Goal: Task Accomplishment & Management: Manage account settings

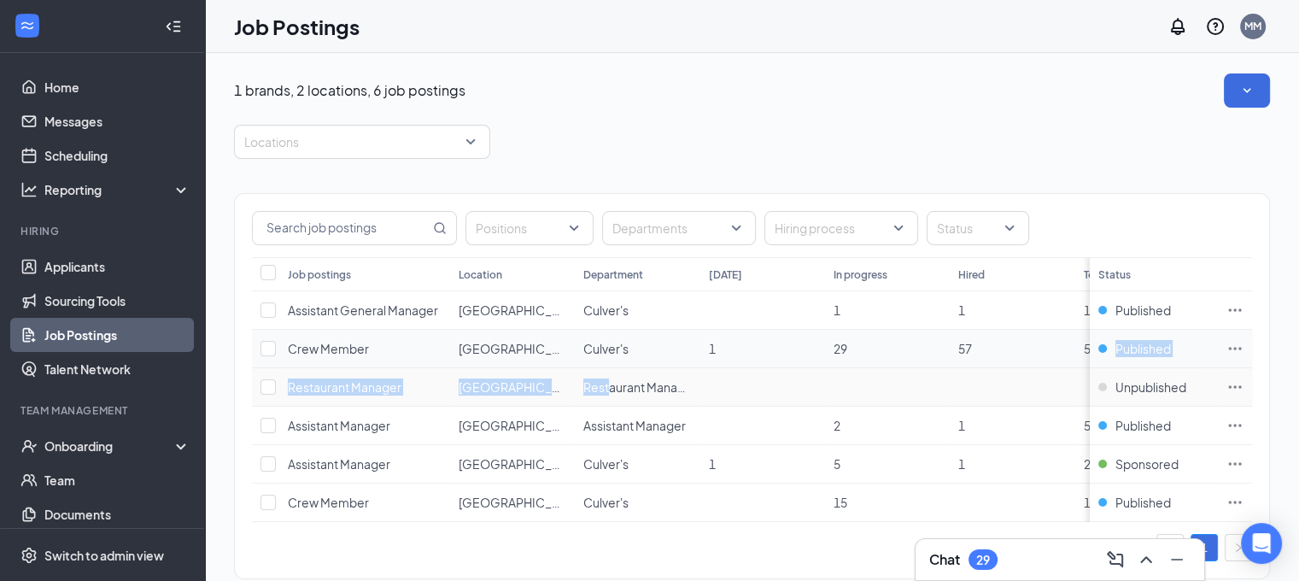
drag, startPoint x: 610, startPoint y: 386, endPoint x: 1172, endPoint y: 331, distance: 564.7
click at [1172, 331] on tbody "Assistant General Manager [GEOGRAPHIC_DATA][PERSON_NAME] 1 1 10 Published Crew …" at bounding box center [807, 406] width 1110 height 231
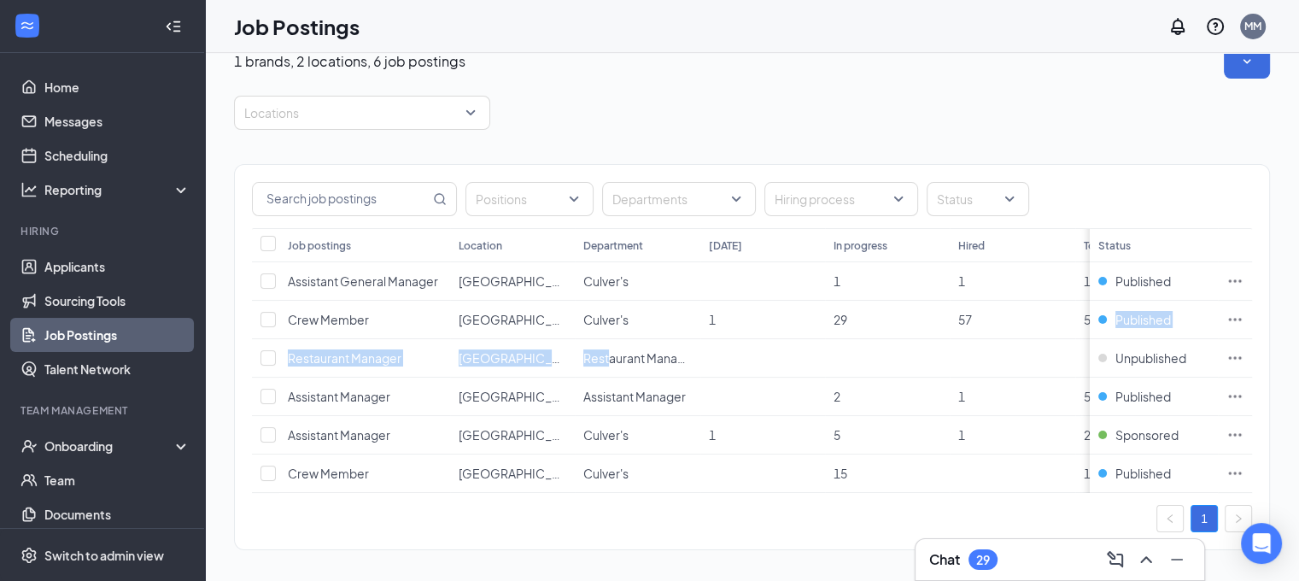
scroll to position [46, 0]
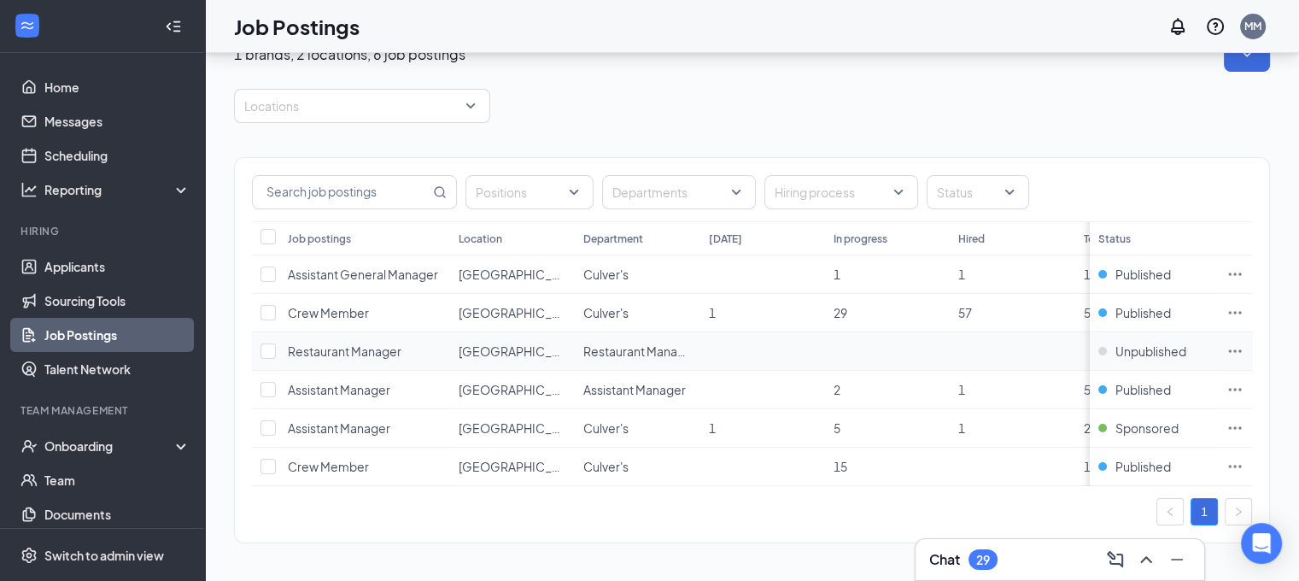
click at [1059, 337] on td at bounding box center [1012, 351] width 125 height 38
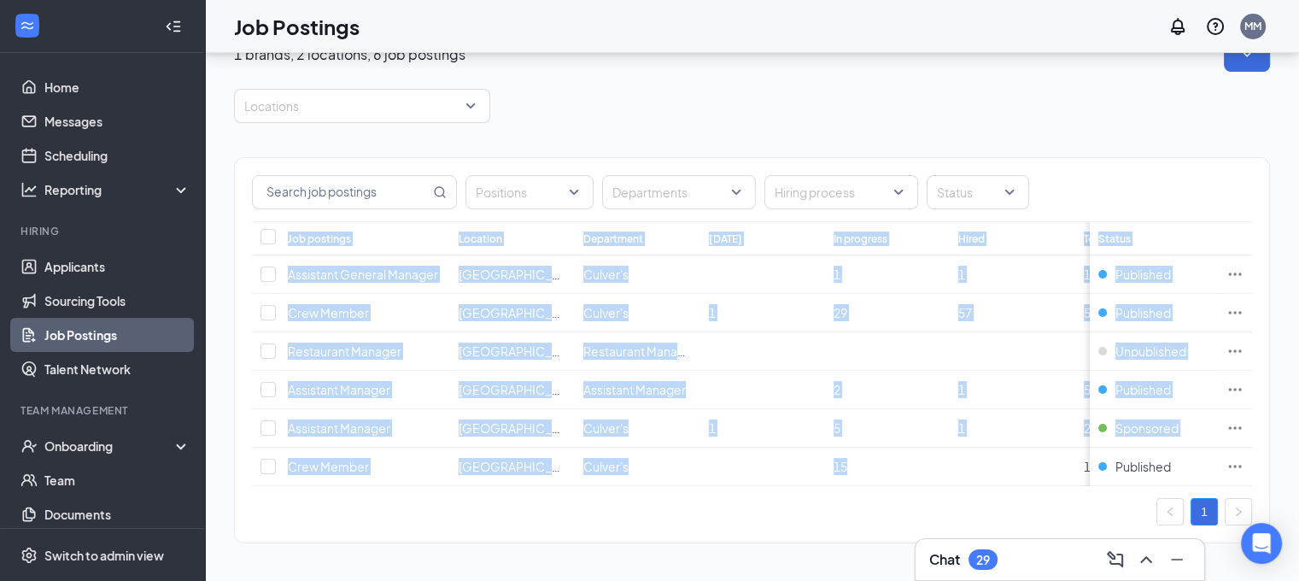
drag, startPoint x: 1069, startPoint y: 472, endPoint x: 1138, endPoint y: 474, distance: 68.4
click at [1138, 474] on div "Job postings Location Department [DATE] In progress Hired Total Status Assistan…" at bounding box center [752, 353] width 1000 height 265
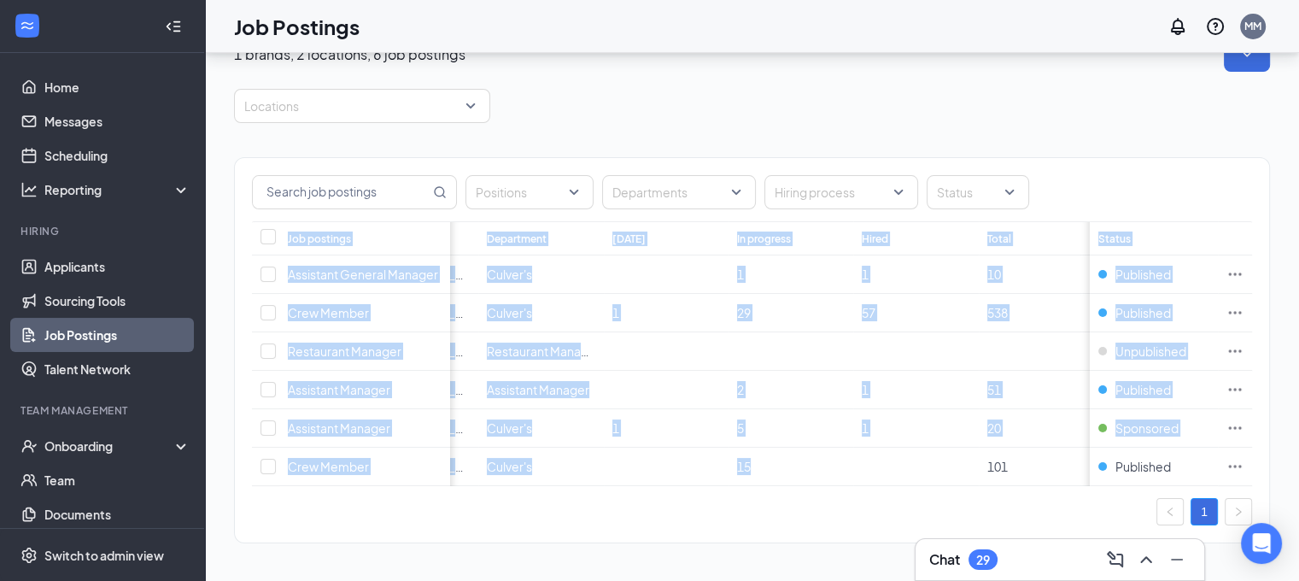
scroll to position [0, 0]
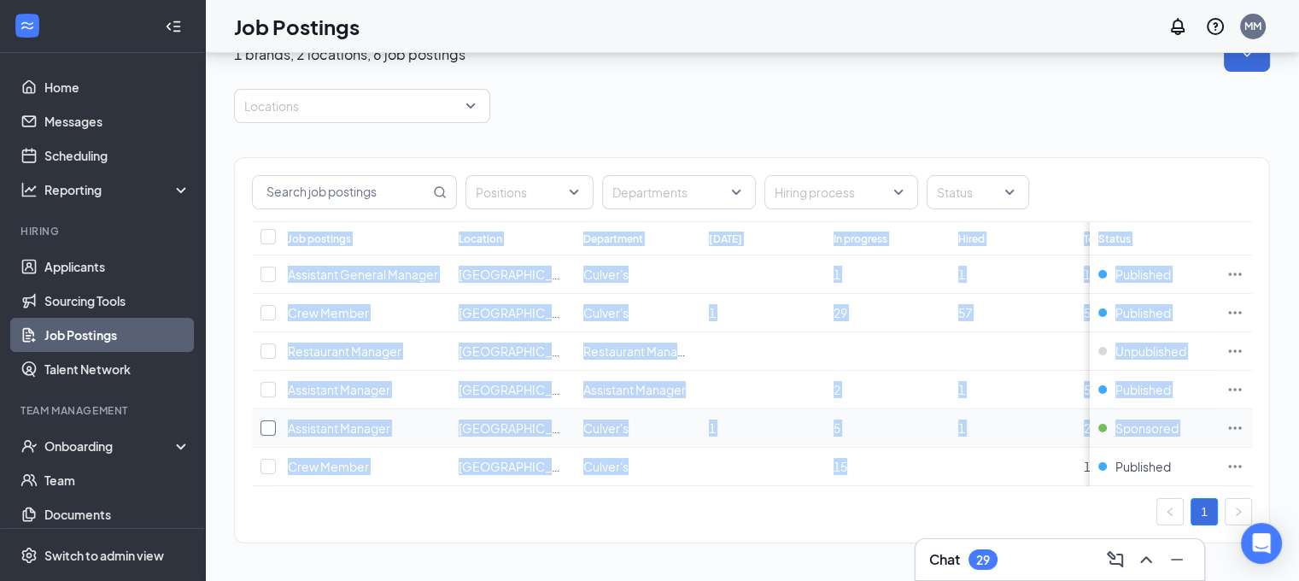
click at [265, 420] on input "checkbox" at bounding box center [268, 427] width 15 height 15
checkbox input "true"
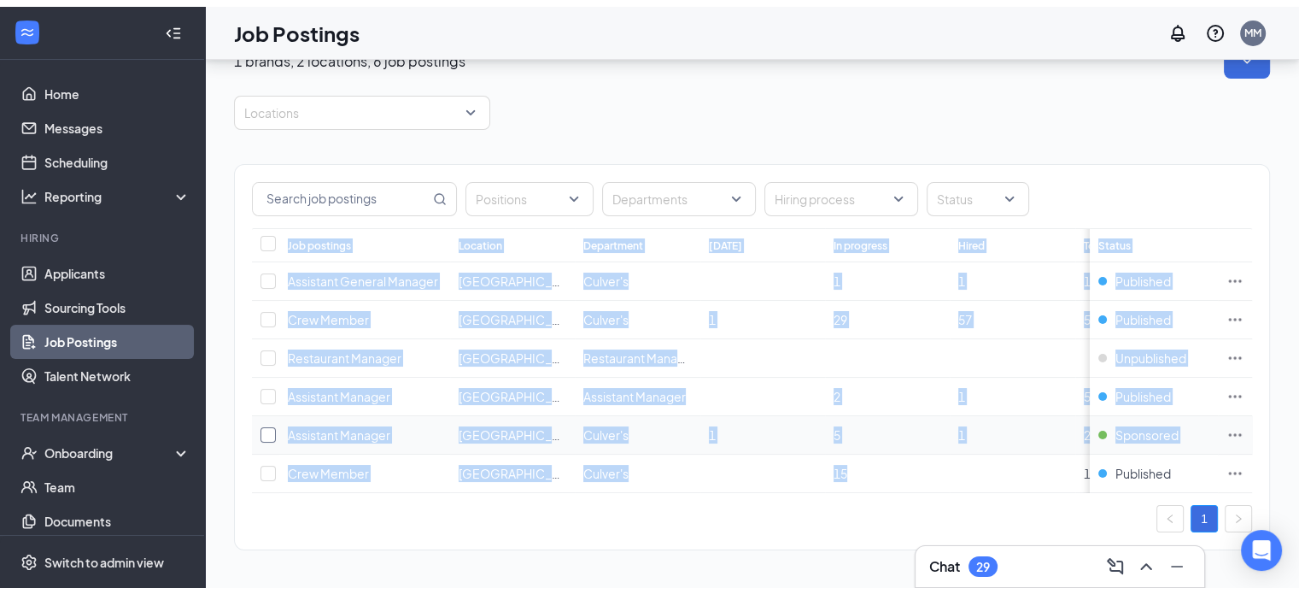
scroll to position [32, 0]
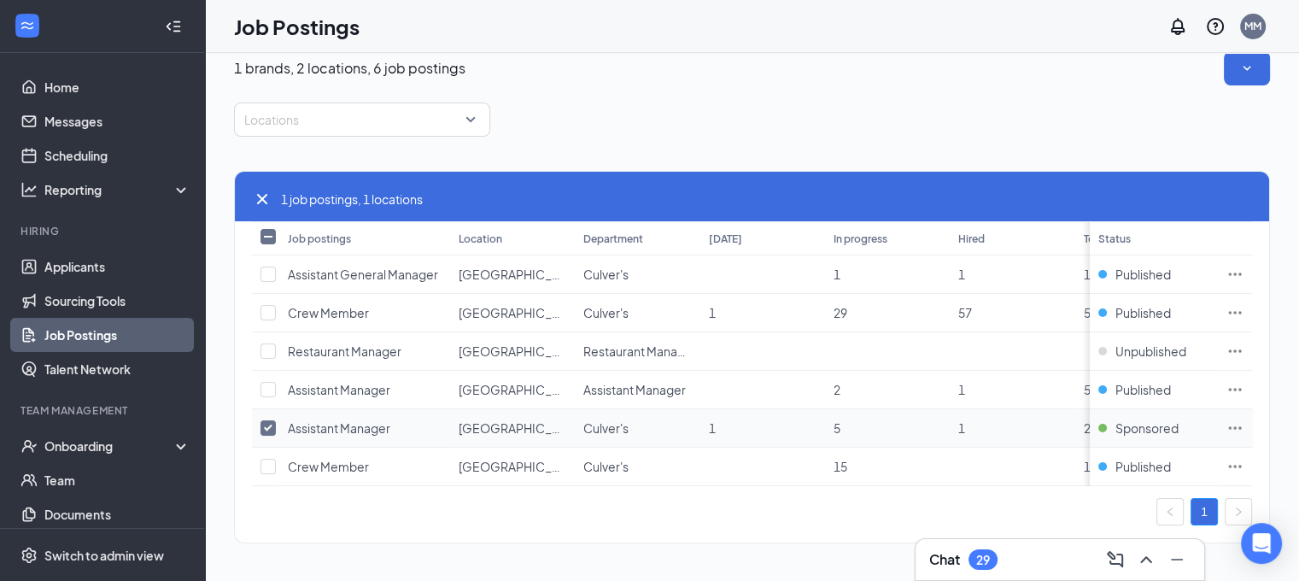
click at [323, 420] on span "Assistant Manager" at bounding box center [339, 427] width 103 height 15
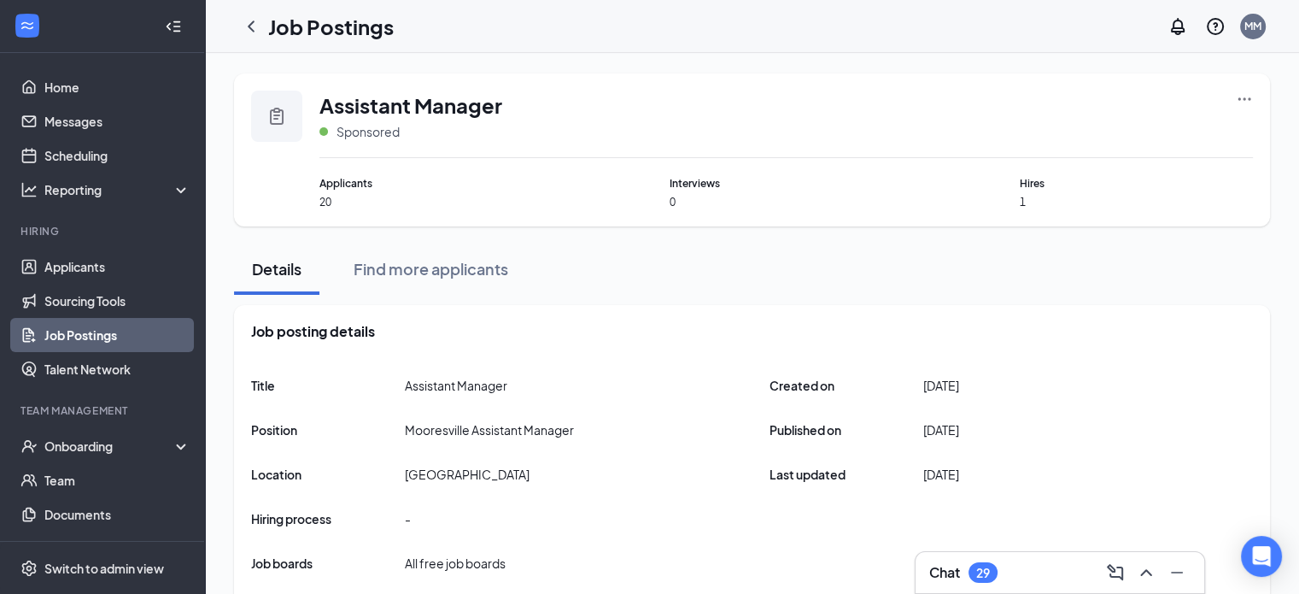
click at [326, 208] on span "20" at bounding box center [435, 202] width 233 height 15
click at [331, 194] on div "Applicants 20" at bounding box center [435, 192] width 233 height 34
click at [269, 116] on icon "Clipboard" at bounding box center [277, 116] width 21 height 21
click at [249, 25] on icon "ChevronLeft" at bounding box center [251, 26] width 7 height 11
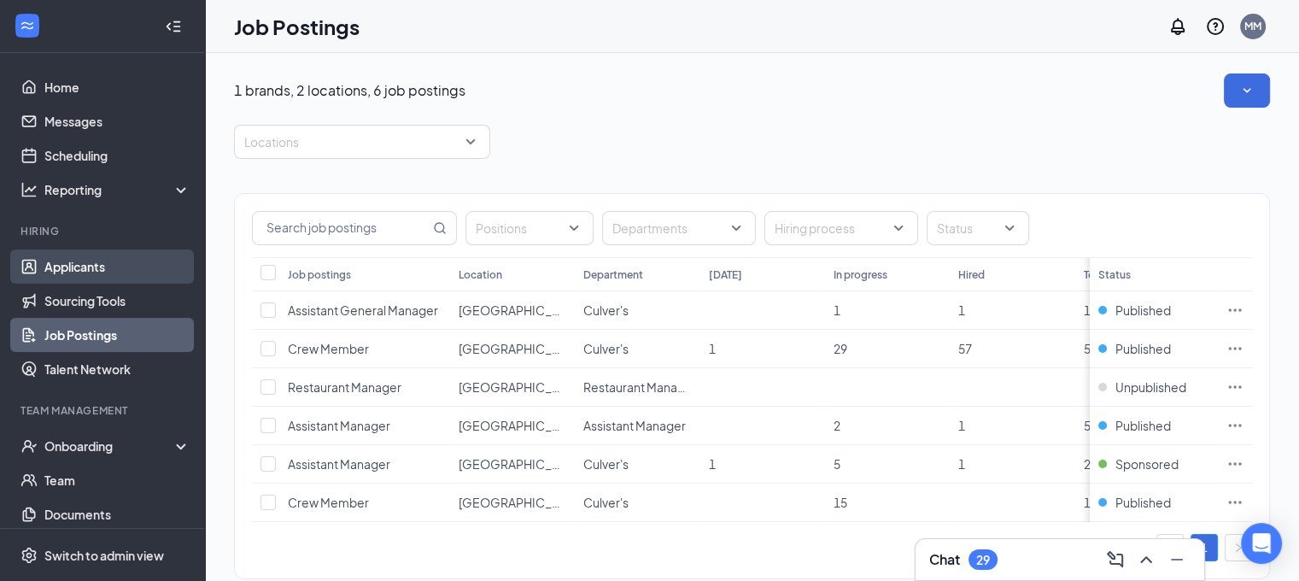
click at [69, 260] on link "Applicants" at bounding box center [117, 266] width 146 height 34
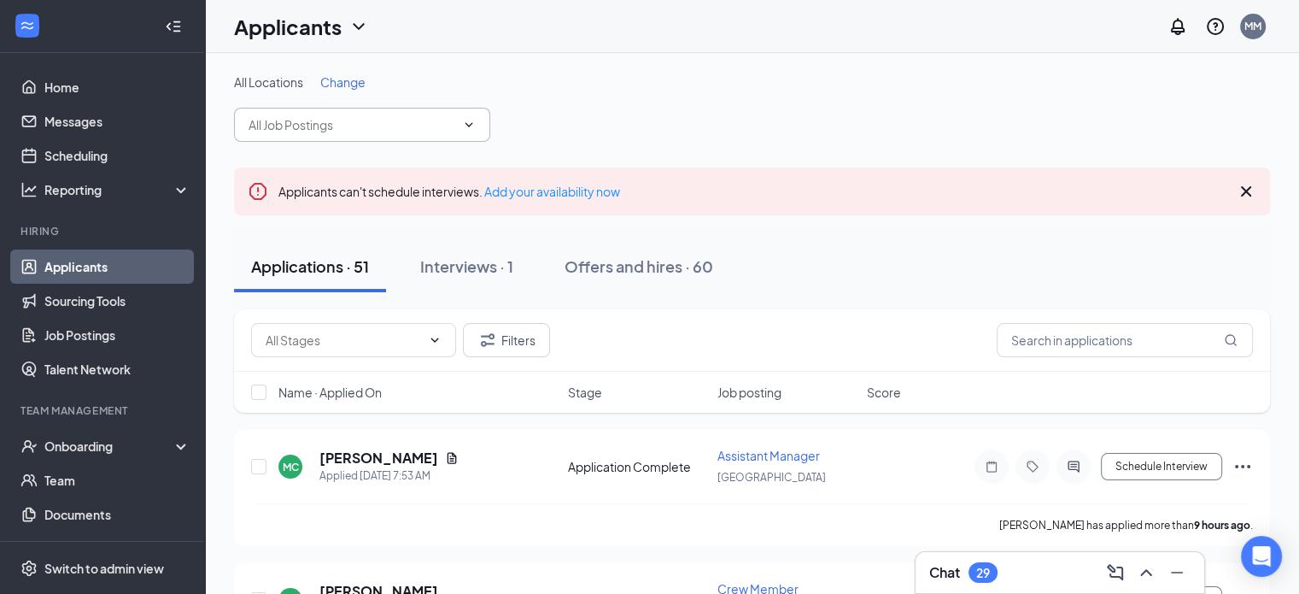
click at [468, 122] on icon "ChevronDown" at bounding box center [469, 125] width 14 height 14
click at [436, 337] on icon "ChevronDown" at bounding box center [435, 340] width 14 height 14
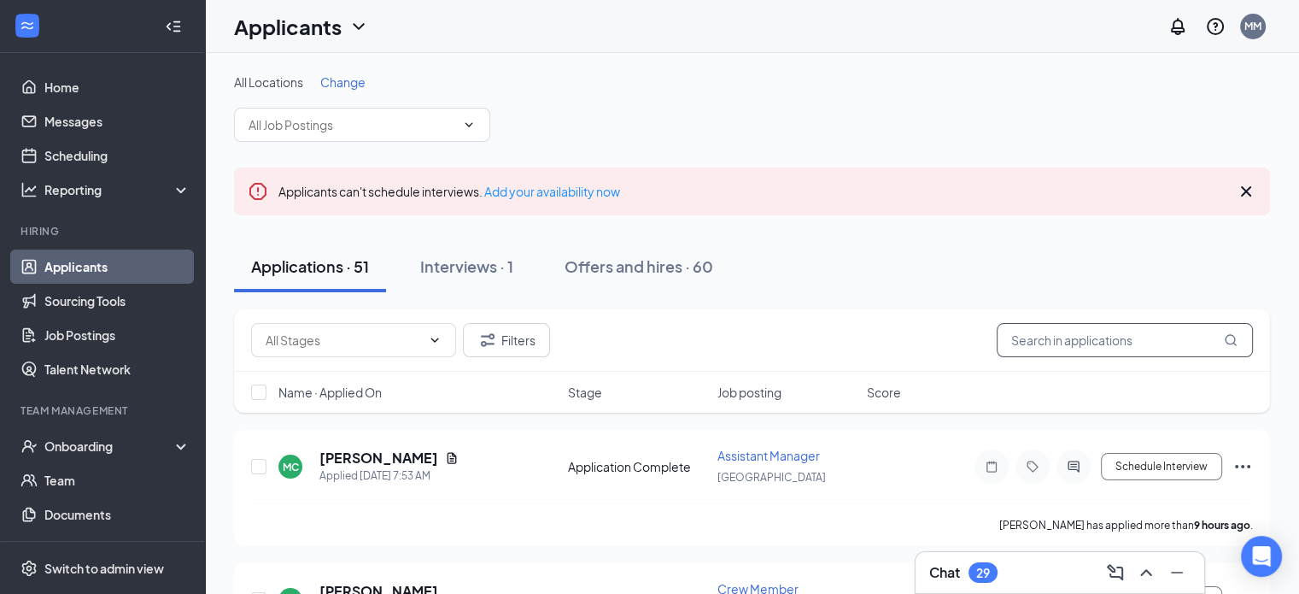
click at [1077, 343] on input "text" at bounding box center [1125, 340] width 256 height 34
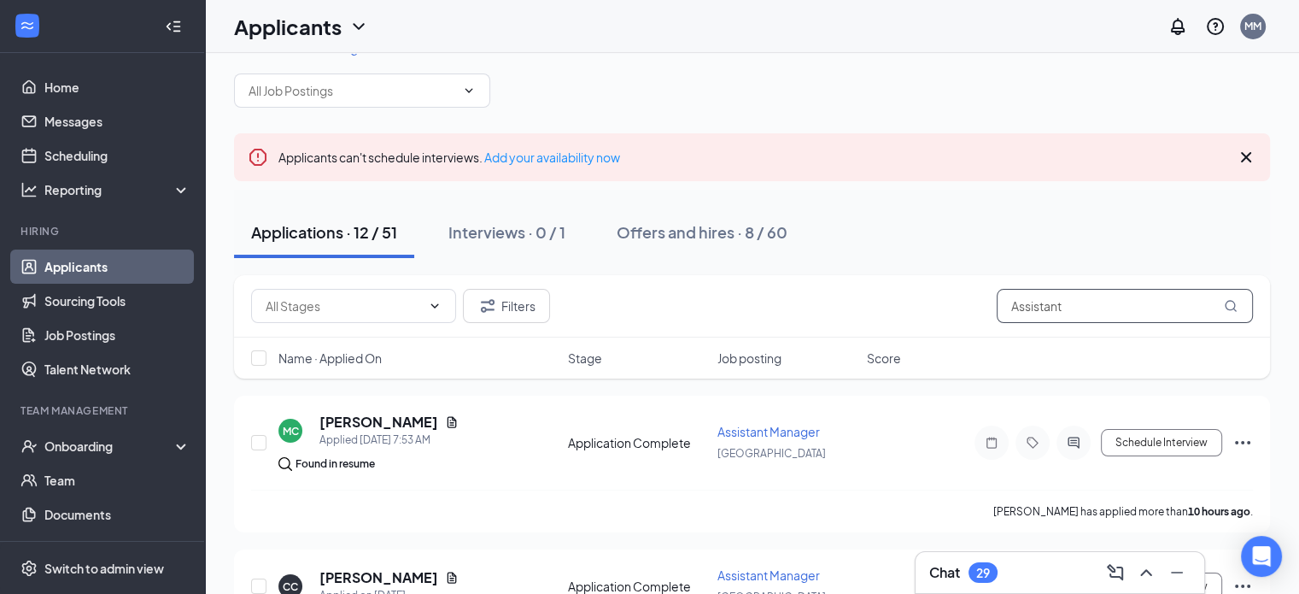
scroll to position [79, 0]
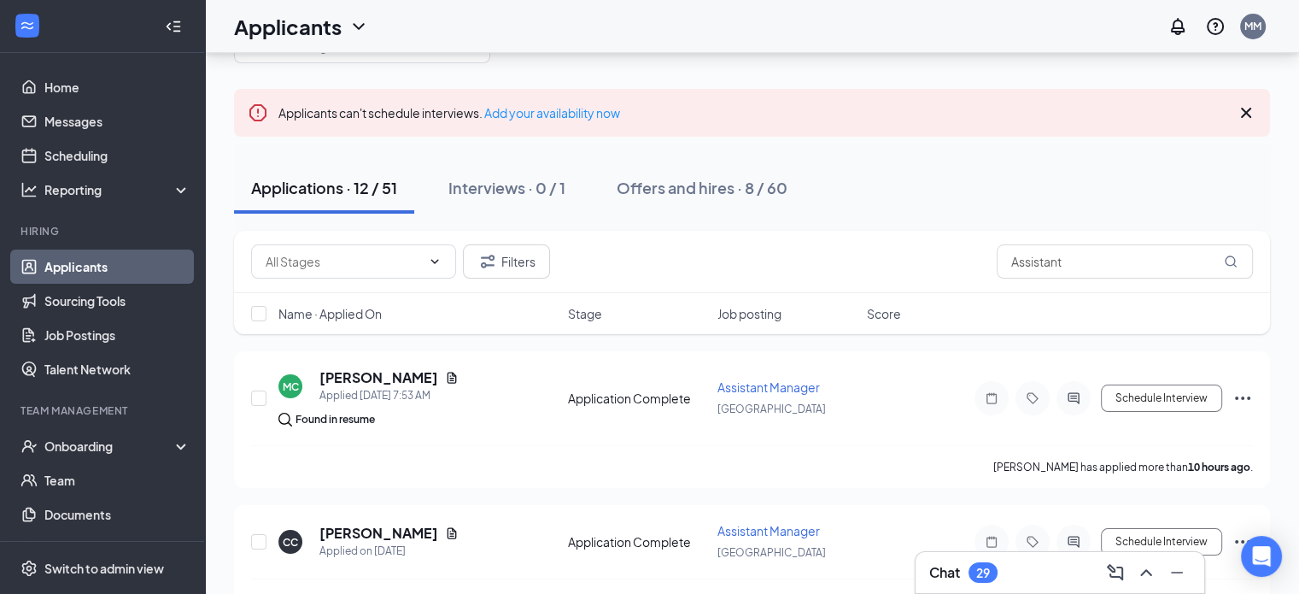
drag, startPoint x: 1304, startPoint y: 586, endPoint x: 928, endPoint y: 208, distance: 533.3
click at [928, 208] on div "Applications · 12 / 51 Interviews · 0 / 1 Offers and hires · 8 / 60" at bounding box center [752, 187] width 1036 height 51
click at [457, 374] on icon "Document" at bounding box center [452, 377] width 9 height 11
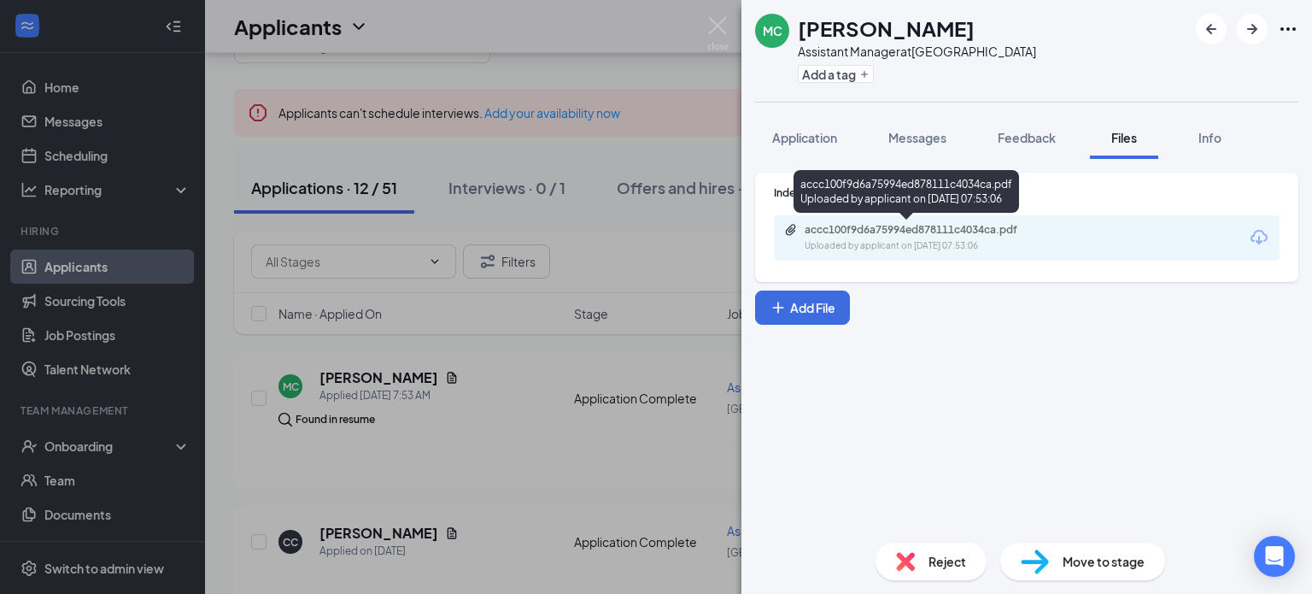
click at [951, 229] on div "accc100f9d6a75994ed878111c4034ca.pdf" at bounding box center [924, 230] width 239 height 14
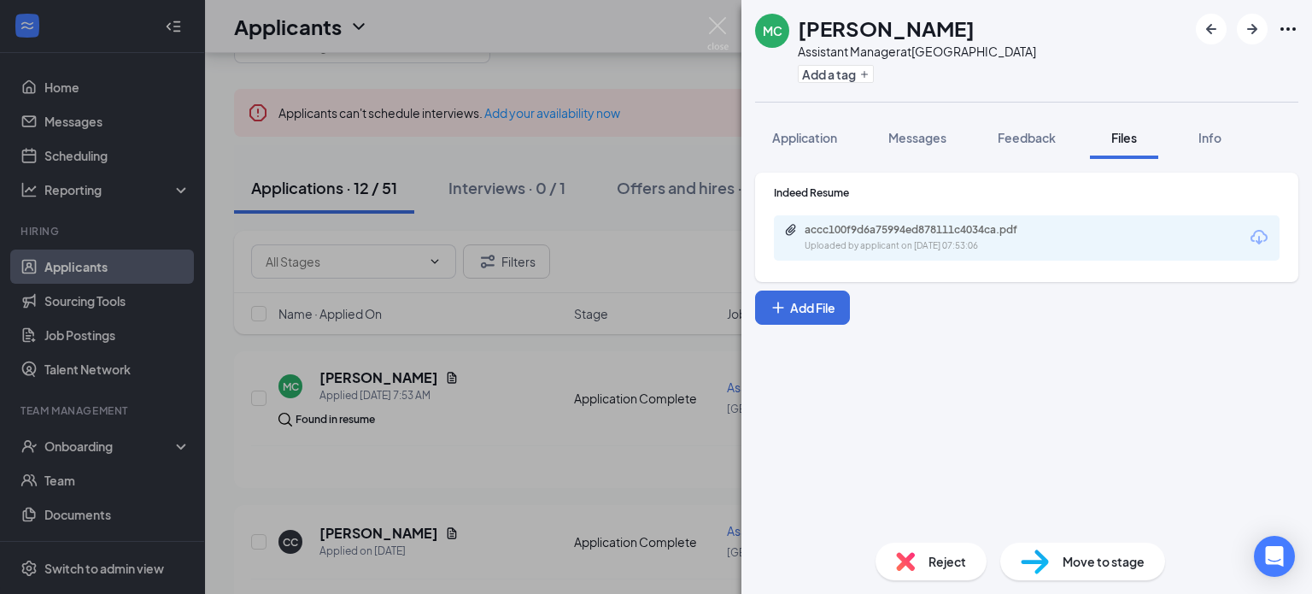
click at [543, 424] on div "MC [PERSON_NAME] Assistant Manager at [GEOGRAPHIC_DATA] Add a tag Application M…" at bounding box center [656, 297] width 1312 height 594
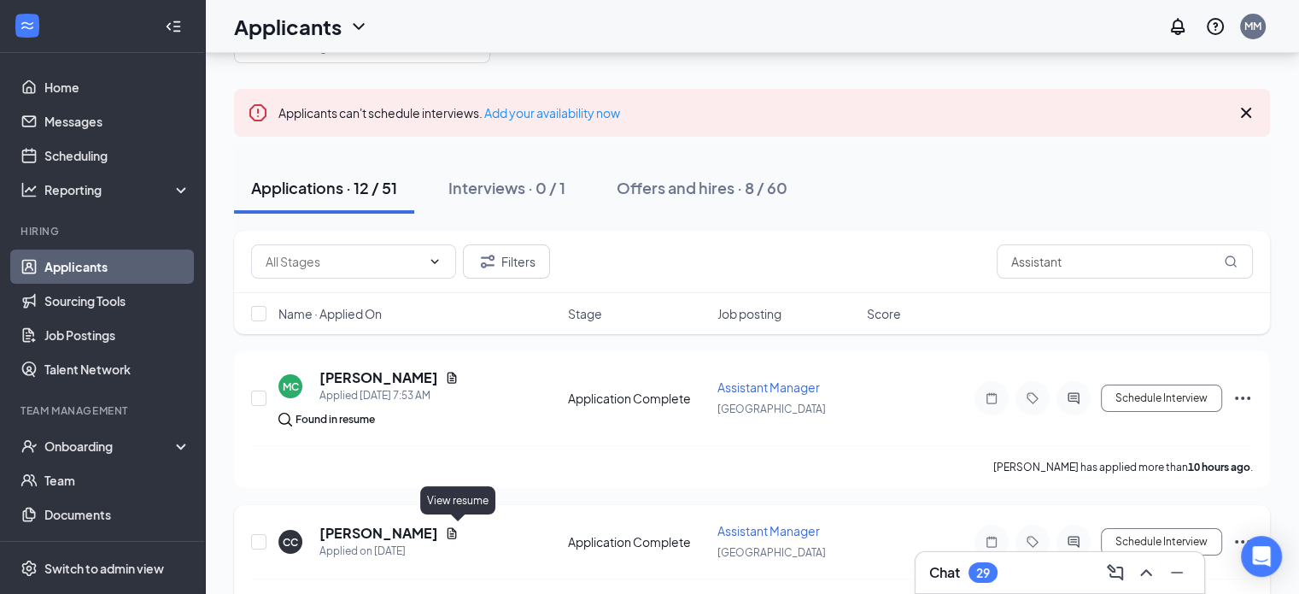
click at [455, 531] on icon "Document" at bounding box center [452, 533] width 14 height 14
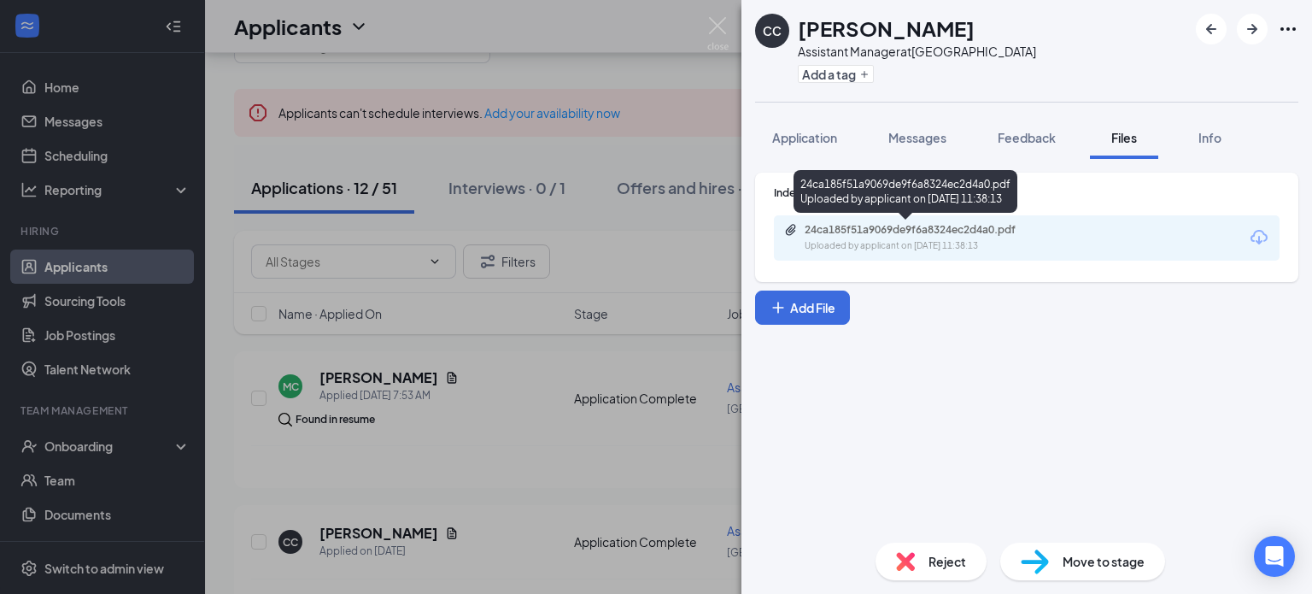
click at [882, 226] on div "24ca185f51a9069de9f6a8324ec2d4a0.pdf" at bounding box center [924, 230] width 239 height 14
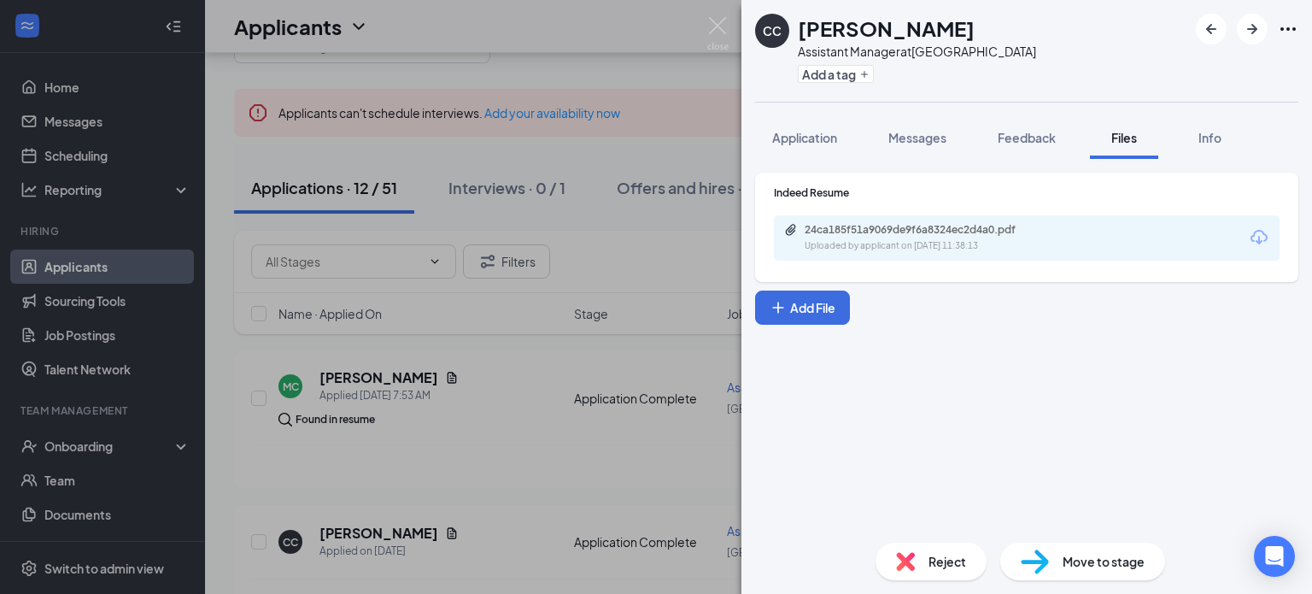
click at [570, 471] on div "CC [PERSON_NAME] Assistant Manager at [GEOGRAPHIC_DATA] Add a tag Application M…" at bounding box center [656, 297] width 1312 height 594
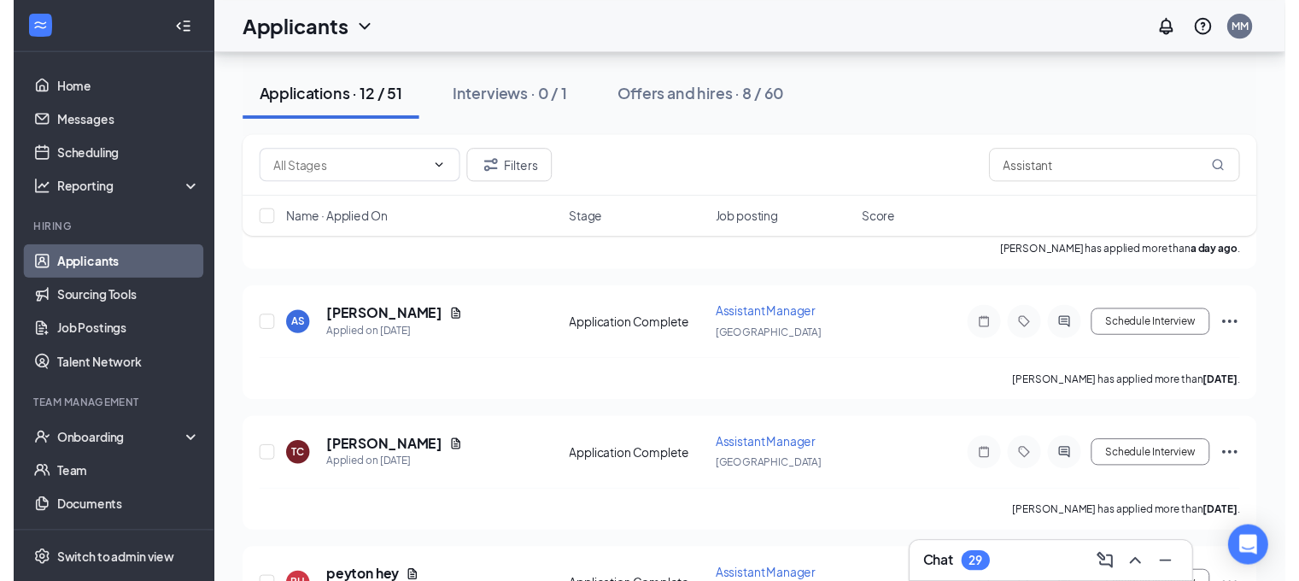
scroll to position [434, 0]
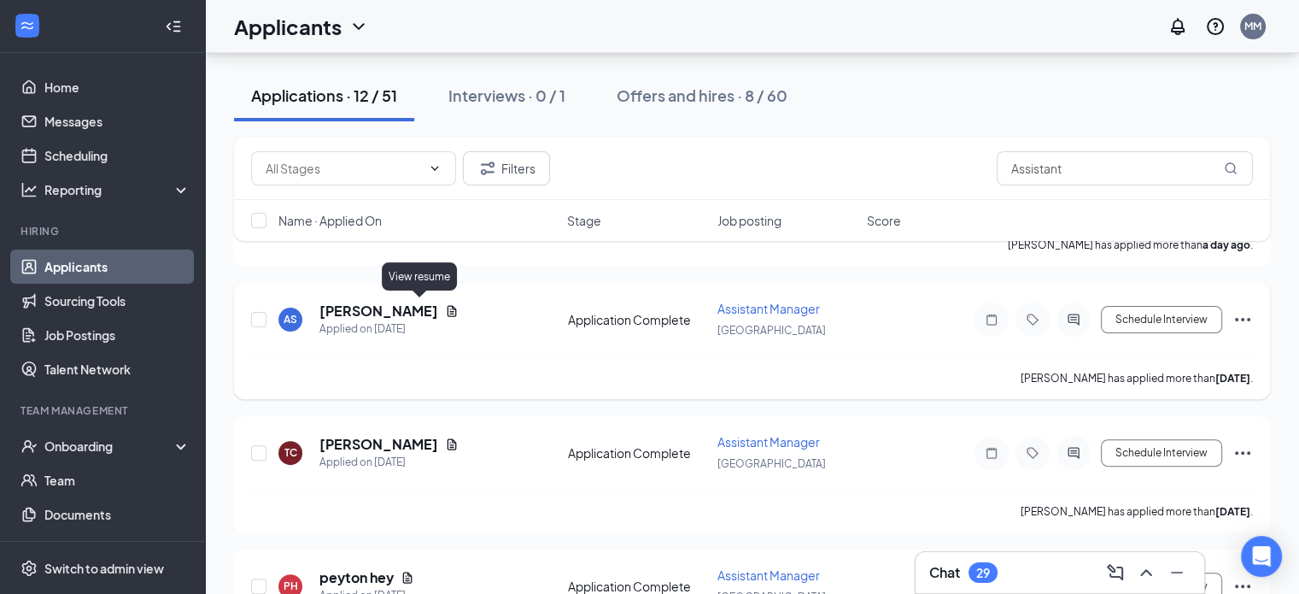
click at [448, 308] on icon "Document" at bounding box center [452, 310] width 9 height 11
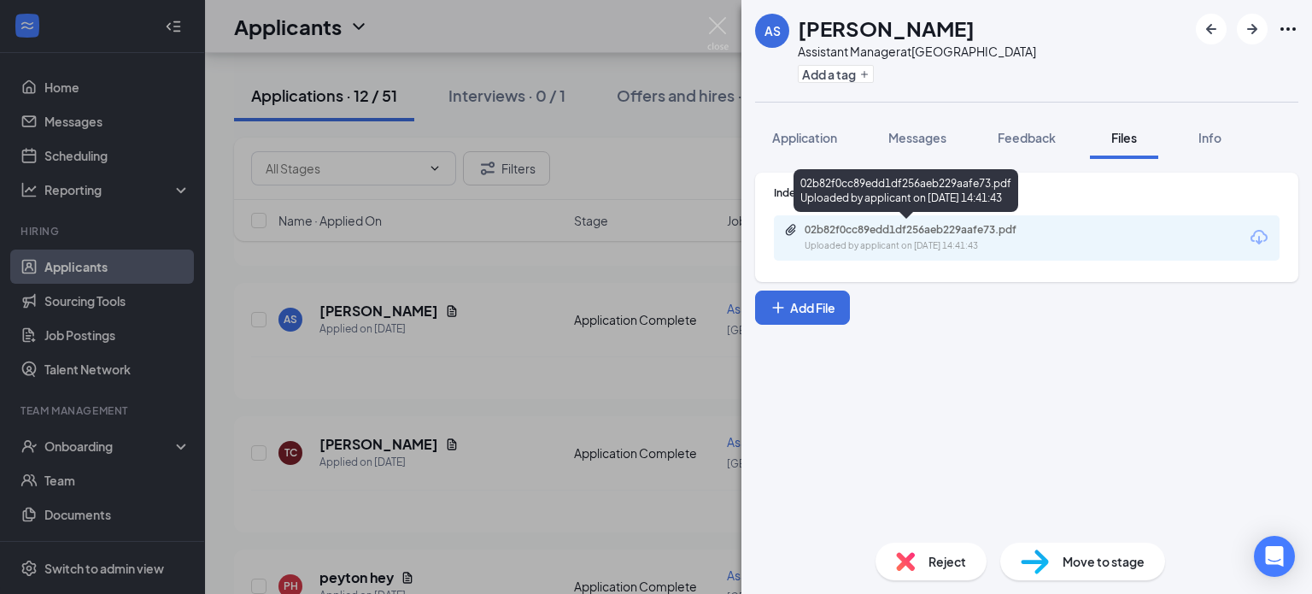
click at [881, 235] on div "02b82f0cc89edd1df256aeb229aafe73.pdf" at bounding box center [924, 230] width 239 height 14
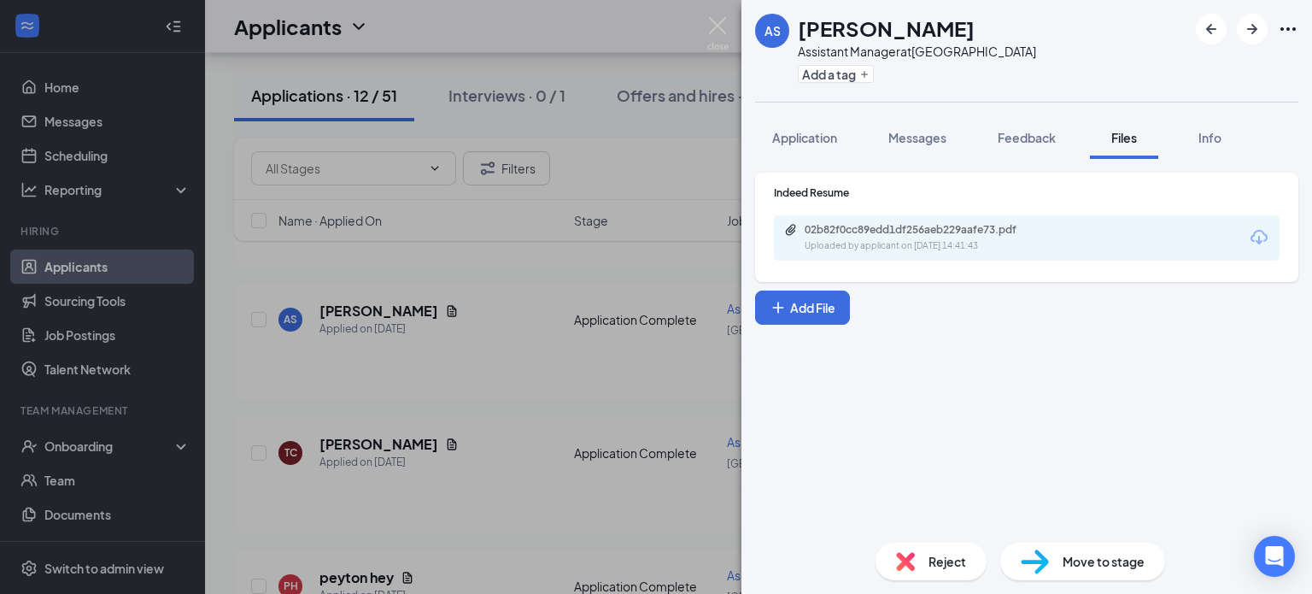
click at [604, 349] on div "AS [PERSON_NAME] Assistant Manager at [GEOGRAPHIC_DATA] Add a tag Application M…" at bounding box center [656, 297] width 1312 height 594
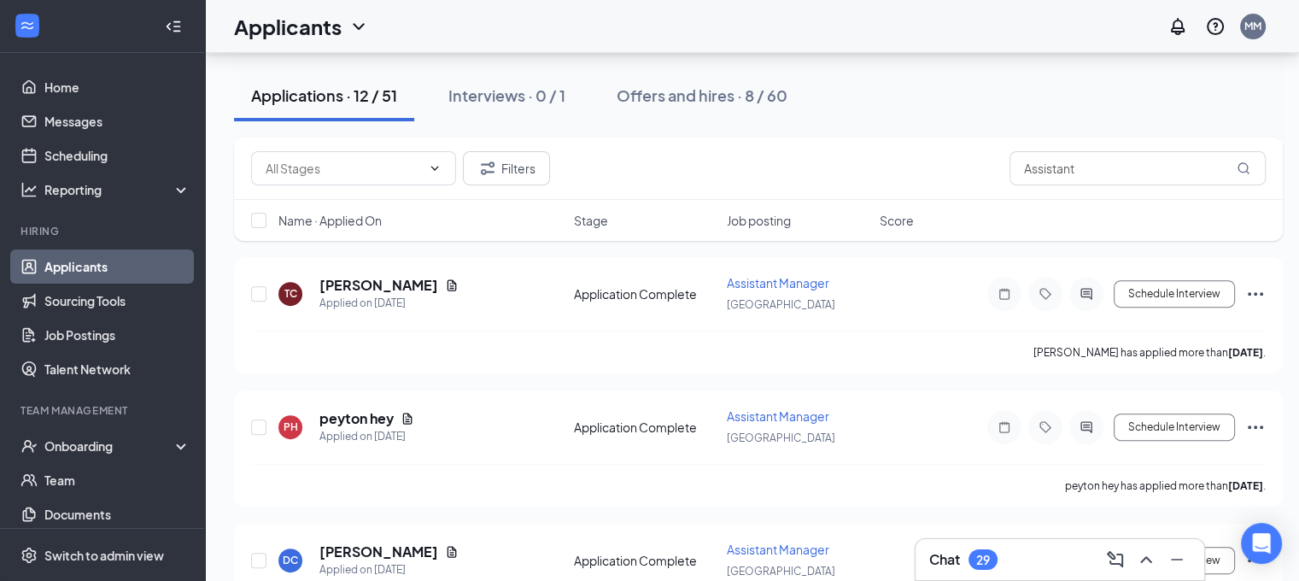
scroll to position [627, 0]
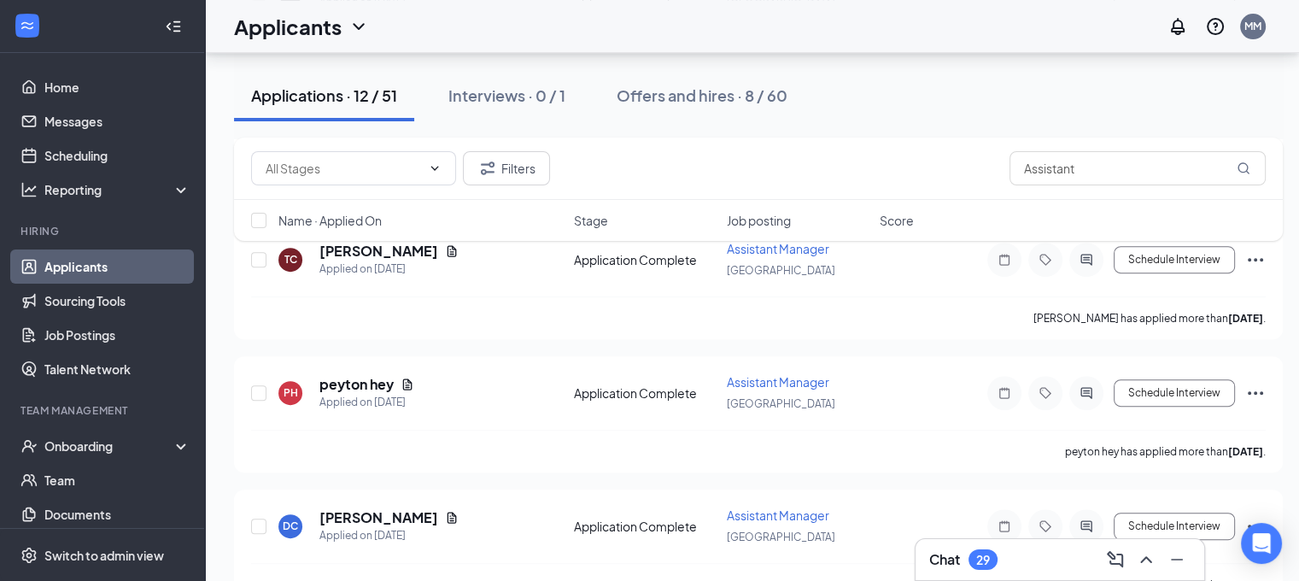
click at [466, 244] on div "Filters Assistant Name · Applied On Stage Job posting Score" at bounding box center [758, 198] width 1049 height 120
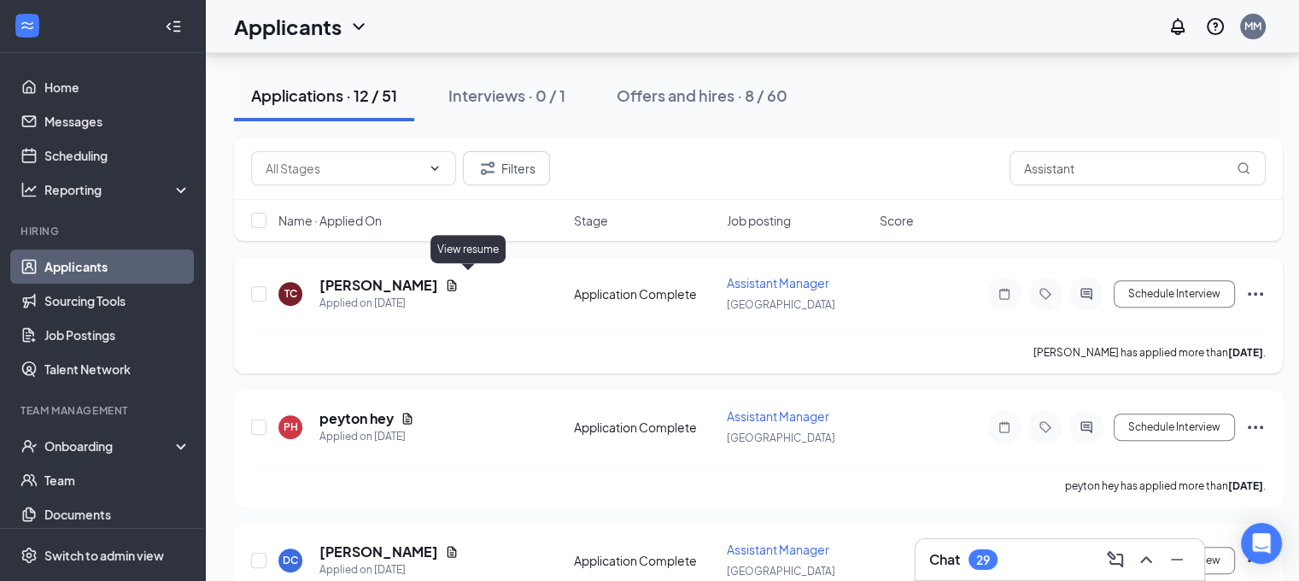
click at [457, 280] on icon "Document" at bounding box center [452, 284] width 9 height 11
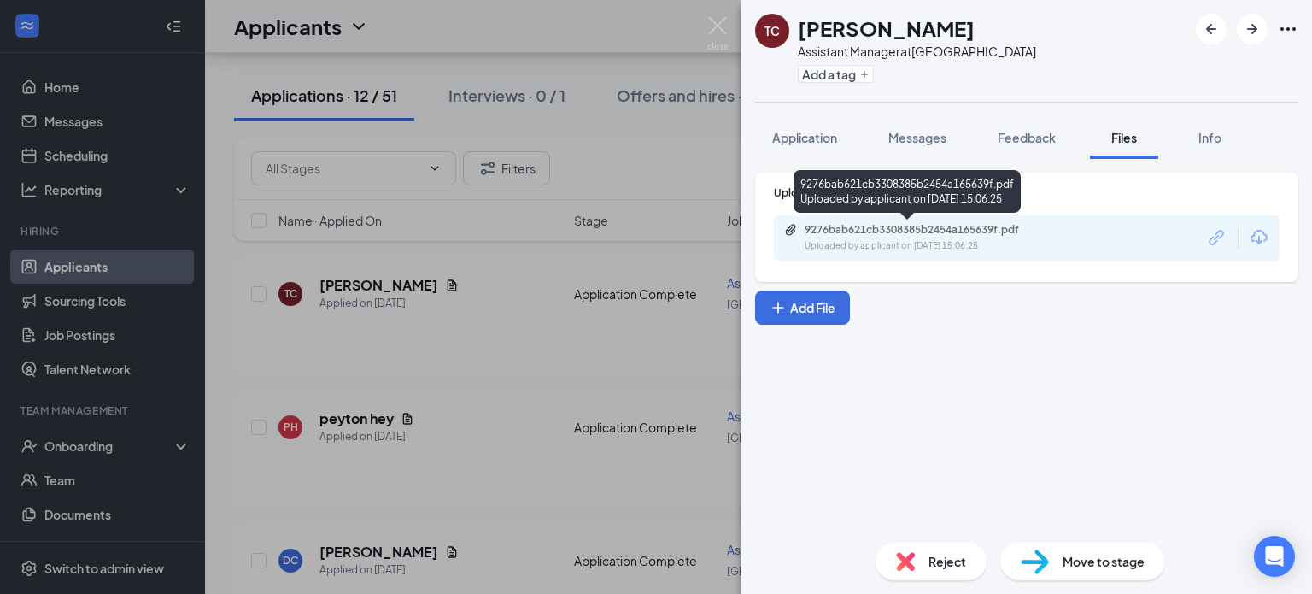
click at [887, 242] on div "Uploaded by applicant on [DATE] 15:06:25" at bounding box center [933, 246] width 256 height 14
click at [851, 229] on div "9276bab621cb3308385b2454a165639f.pdf" at bounding box center [924, 230] width 239 height 14
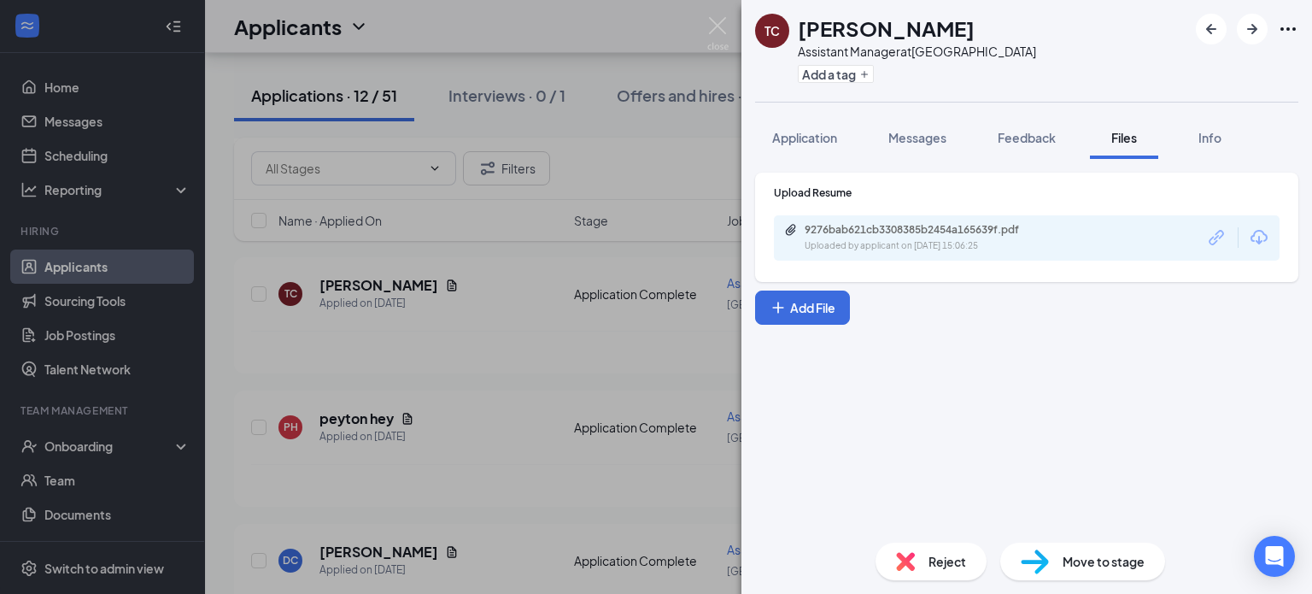
click at [519, 461] on div "TC [PERSON_NAME] Assistant Manager at [GEOGRAPHIC_DATA] Add a tag Application M…" at bounding box center [656, 297] width 1312 height 594
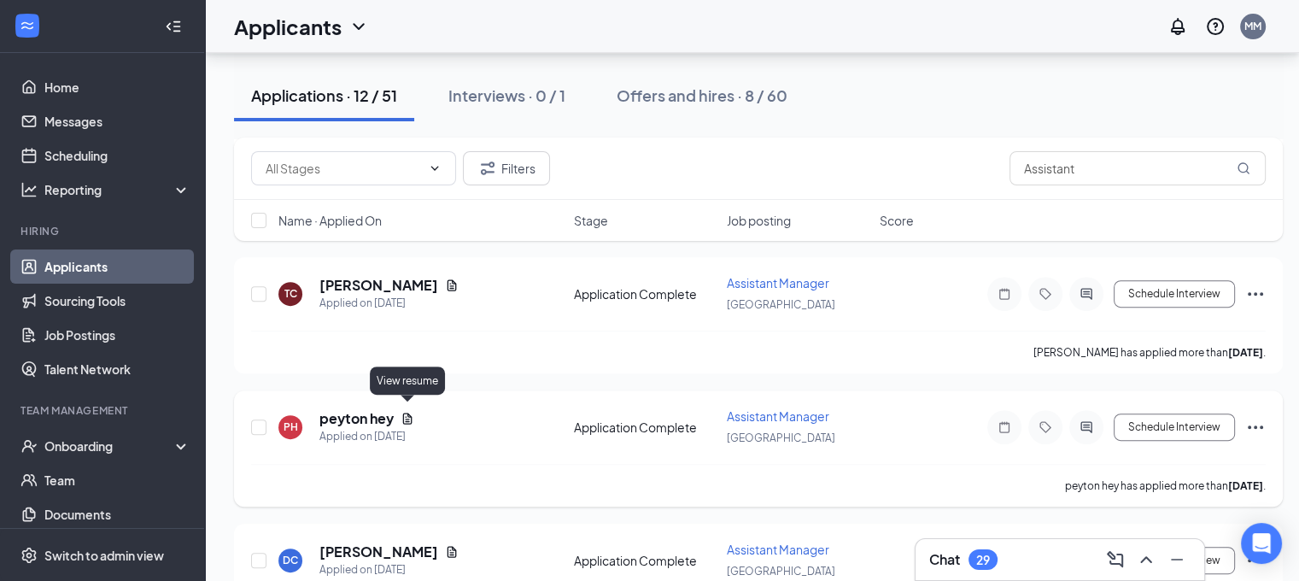
click at [407, 412] on icon "Document" at bounding box center [408, 419] width 14 height 14
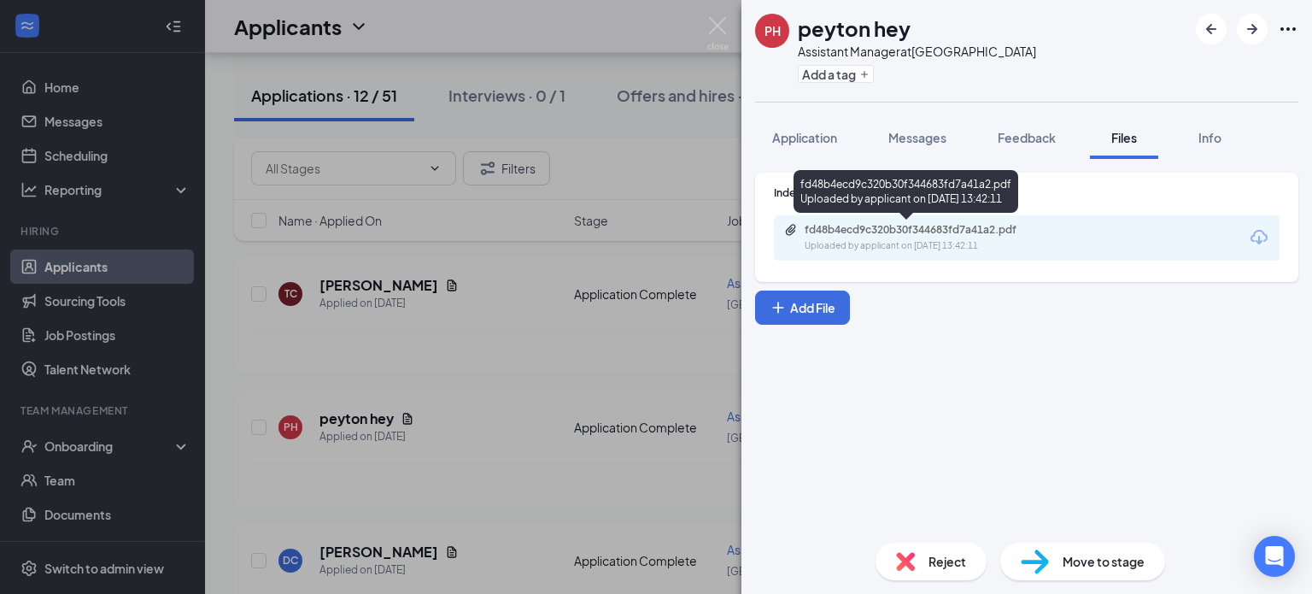
click at [879, 232] on div "fd48b4ecd9c320b30f344683fd7a41a2.pdf" at bounding box center [924, 230] width 239 height 14
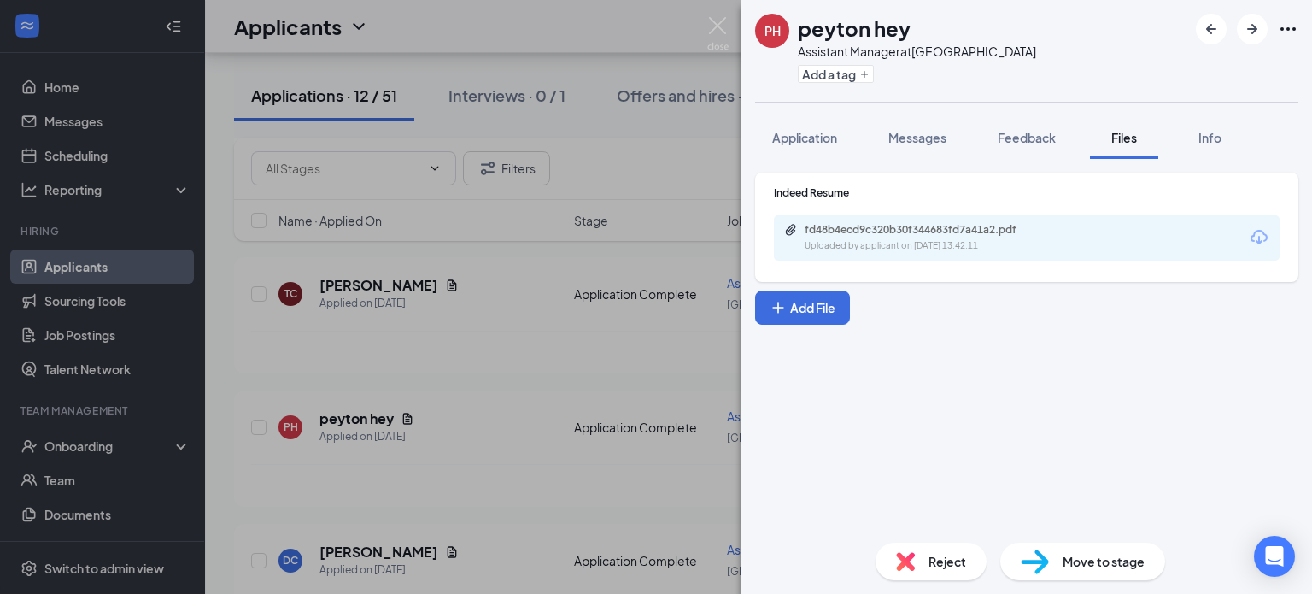
click at [525, 471] on div "PH peyton hey Assistant Manager at [GEOGRAPHIC_DATA] Add a tag Application Mess…" at bounding box center [656, 297] width 1312 height 594
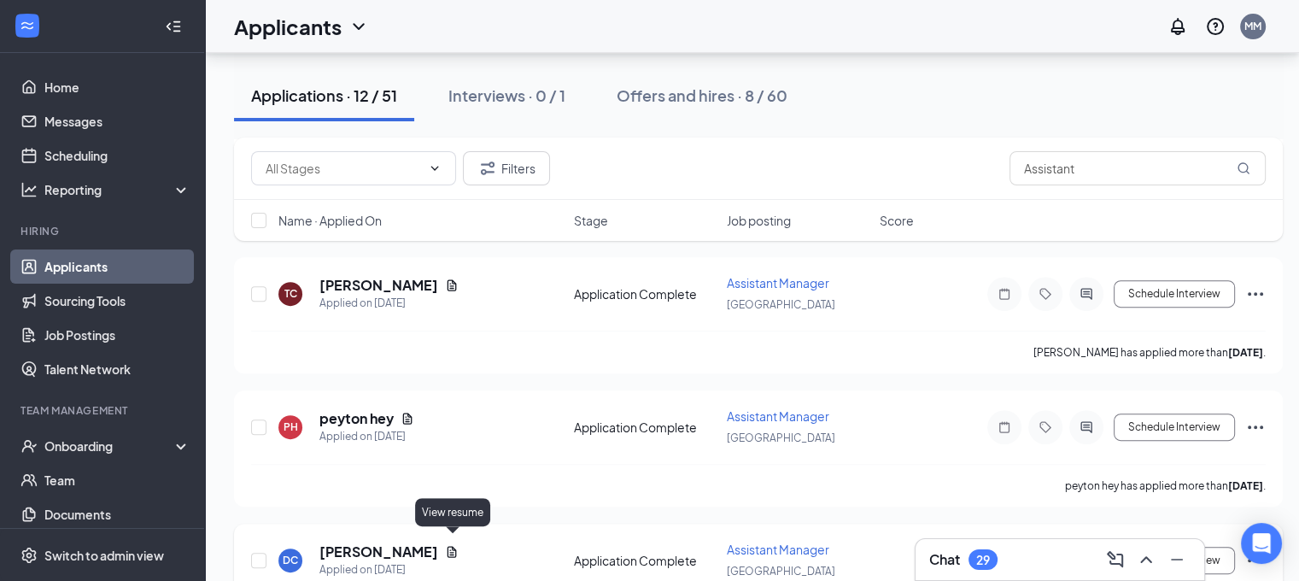
click at [453, 546] on icon "Document" at bounding box center [452, 551] width 9 height 11
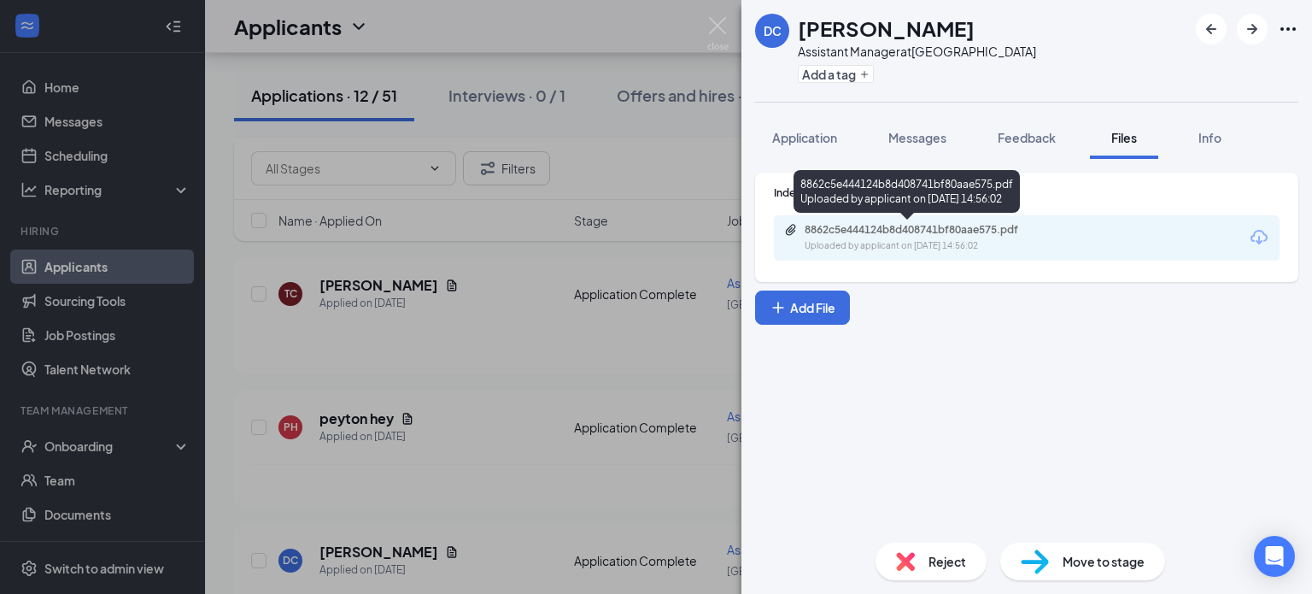
click at [879, 242] on div "Uploaded by applicant on [DATE] 14:56:02" at bounding box center [933, 246] width 256 height 14
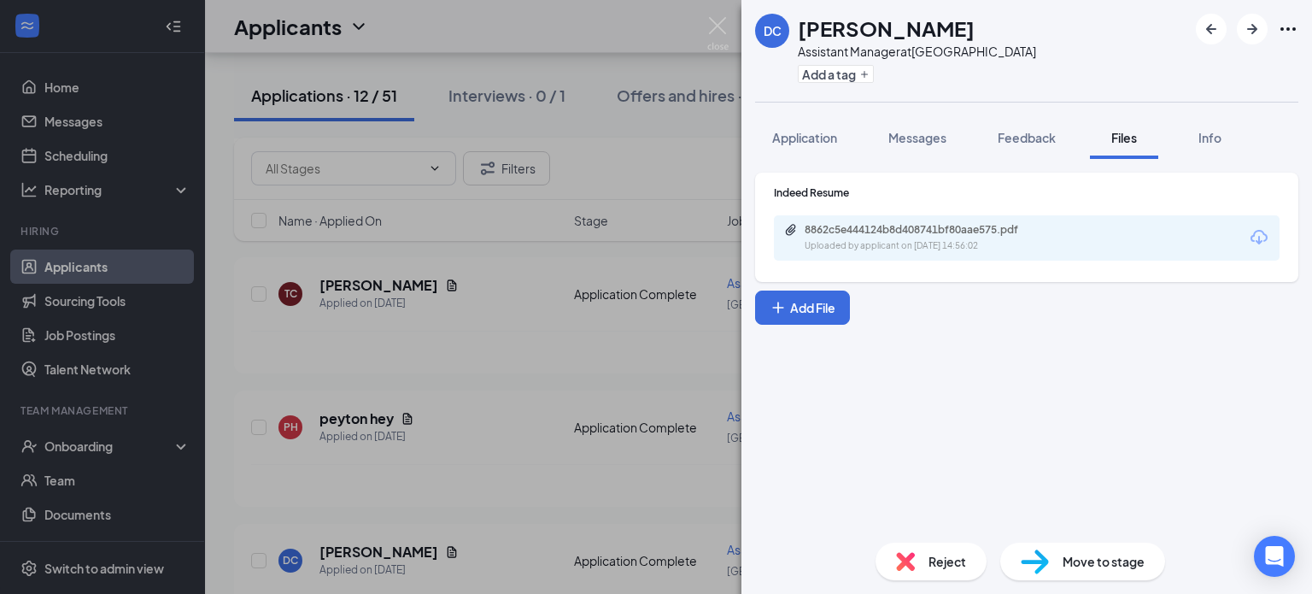
click at [551, 412] on div "DC [PERSON_NAME] Assistant Manager at [GEOGRAPHIC_DATA] Add a tag Application M…" at bounding box center [656, 297] width 1312 height 594
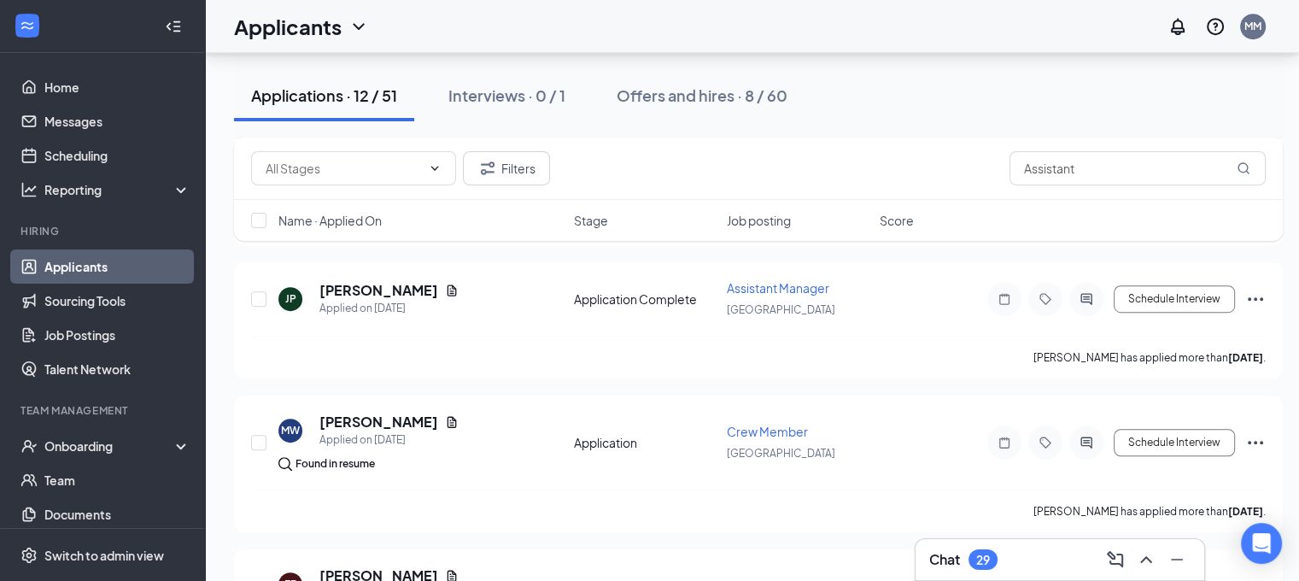
scroll to position [1003, 0]
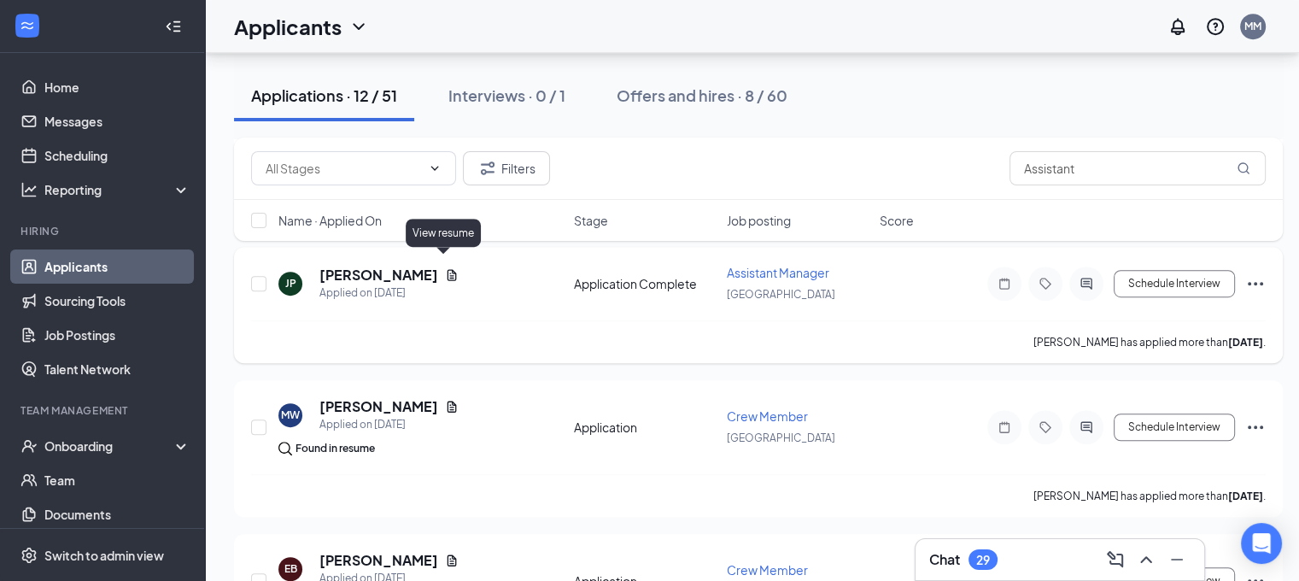
click at [448, 269] on icon "Document" at bounding box center [452, 274] width 9 height 11
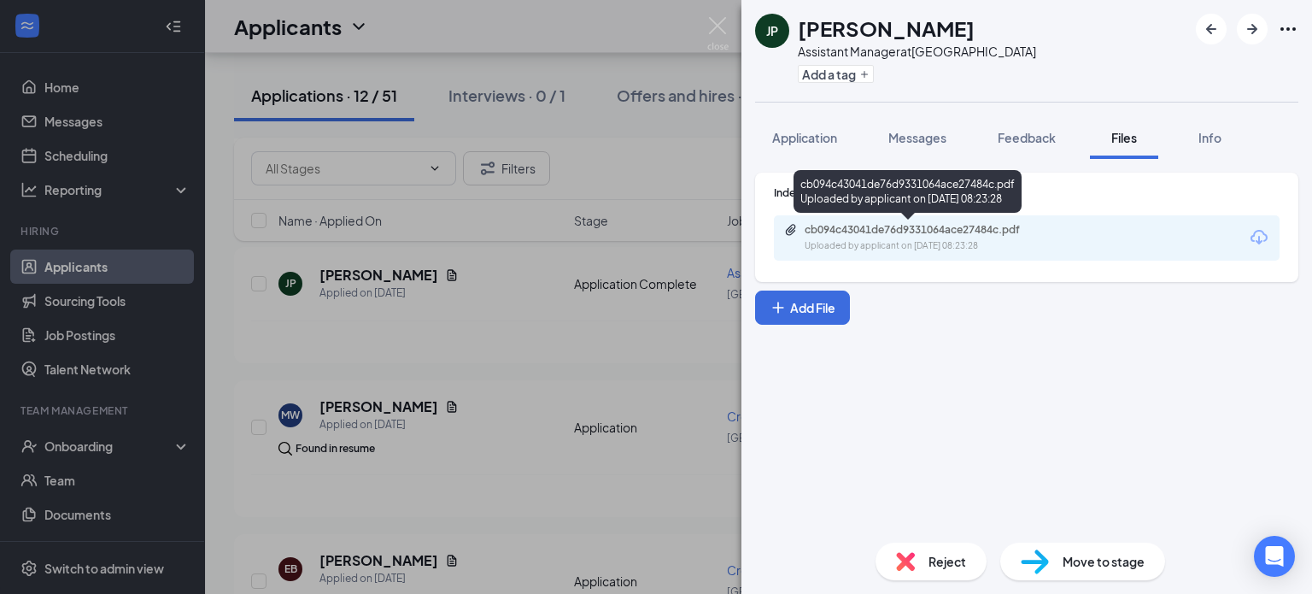
click at [940, 231] on div "cb094c43041de76d9331064ace27484c.pdf" at bounding box center [924, 230] width 239 height 14
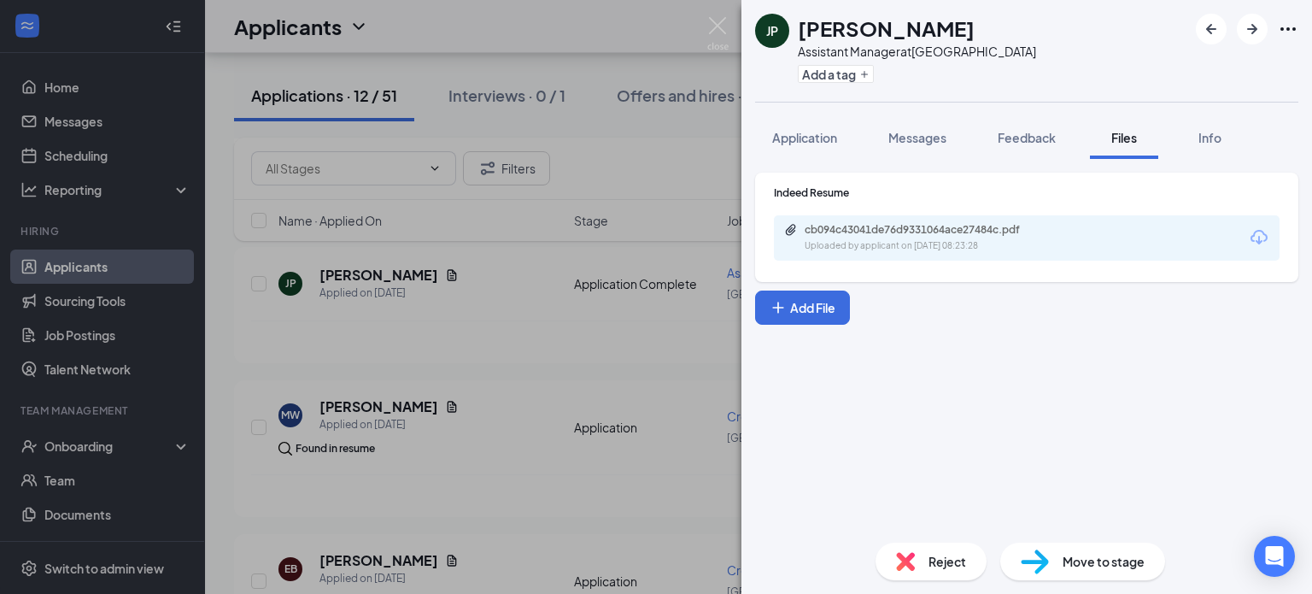
click at [577, 462] on div "[PERSON_NAME] Assistant Manager at [GEOGRAPHIC_DATA] Add a tag Application Mess…" at bounding box center [656, 297] width 1312 height 594
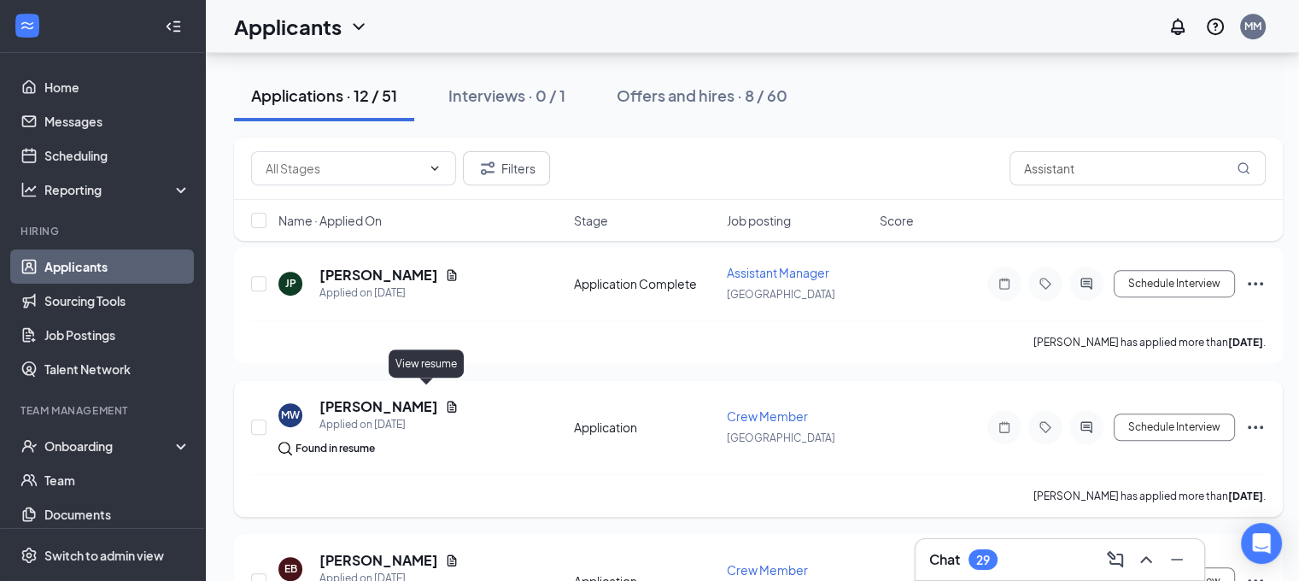
click at [448, 401] on icon "Document" at bounding box center [452, 406] width 9 height 11
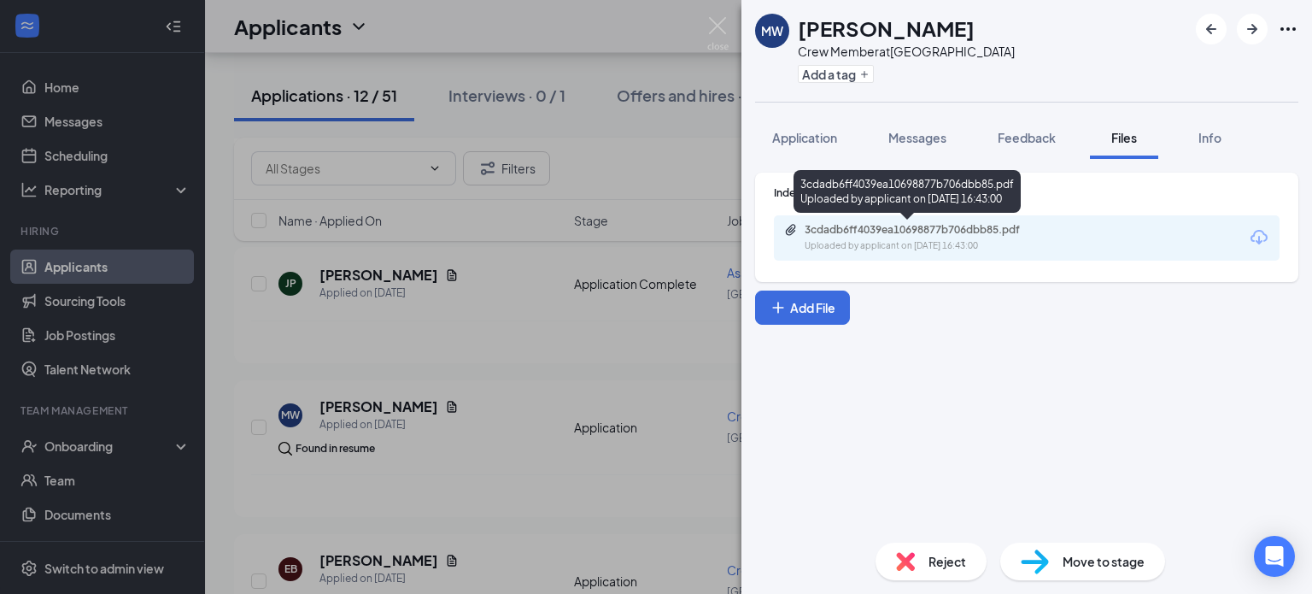
click at [934, 239] on div "Uploaded by applicant on [DATE] 16:43:00" at bounding box center [933, 246] width 256 height 14
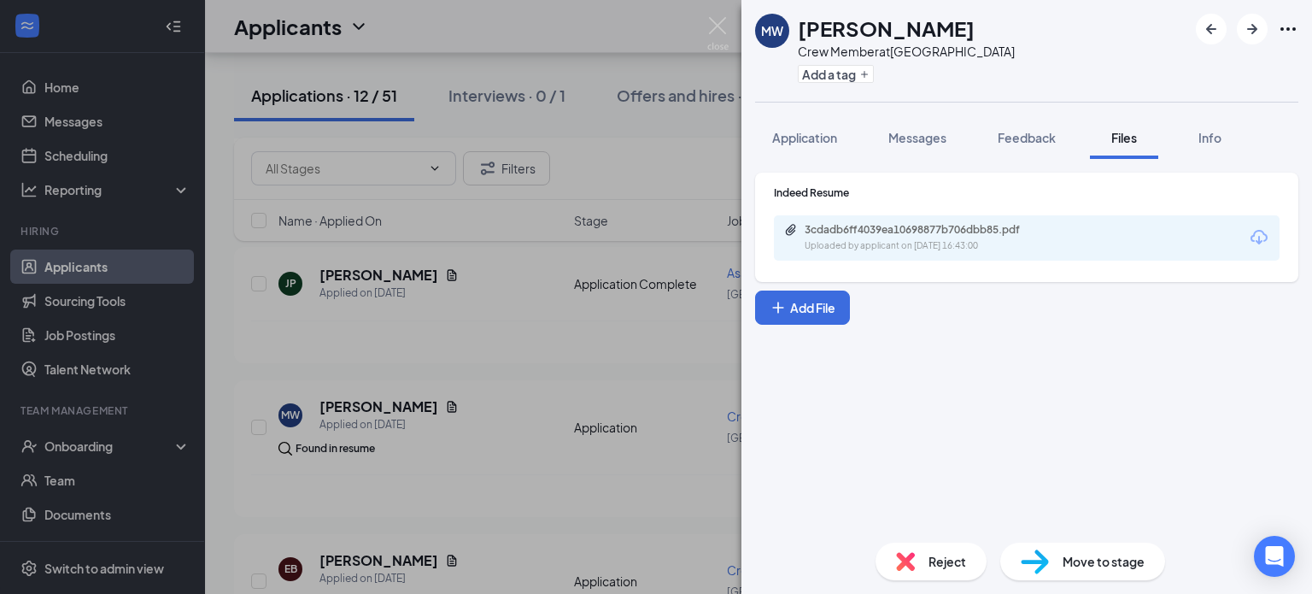
click at [569, 476] on div "MW [PERSON_NAME] Crew Member at [GEOGRAPHIC_DATA] Add a tag Application Message…" at bounding box center [656, 297] width 1312 height 594
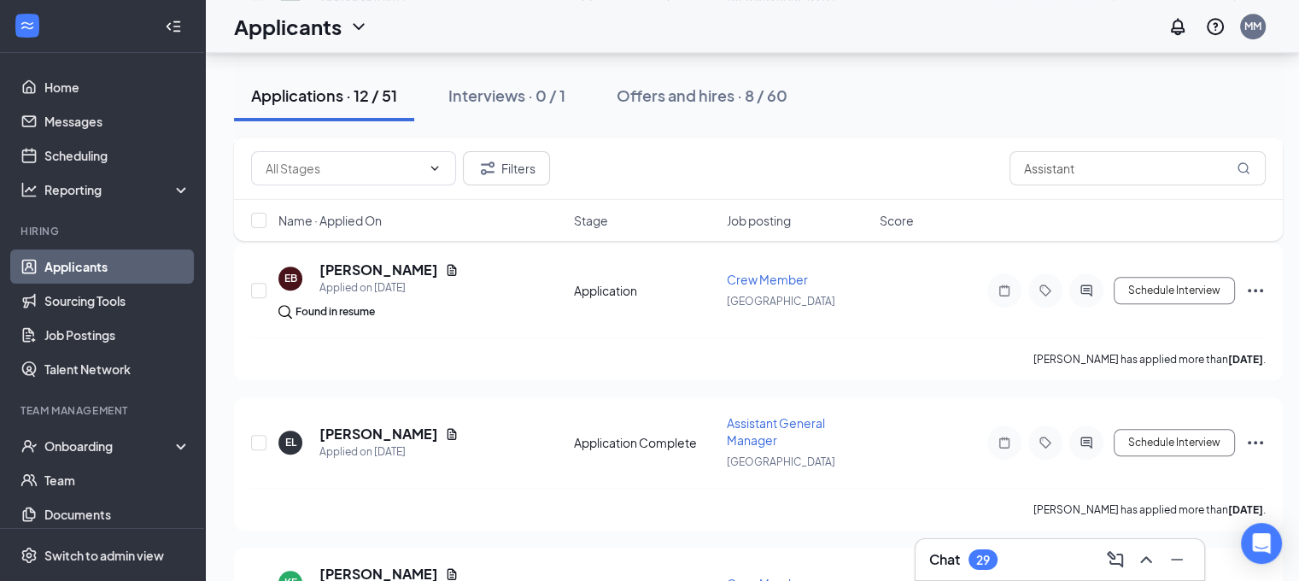
scroll to position [1298, 0]
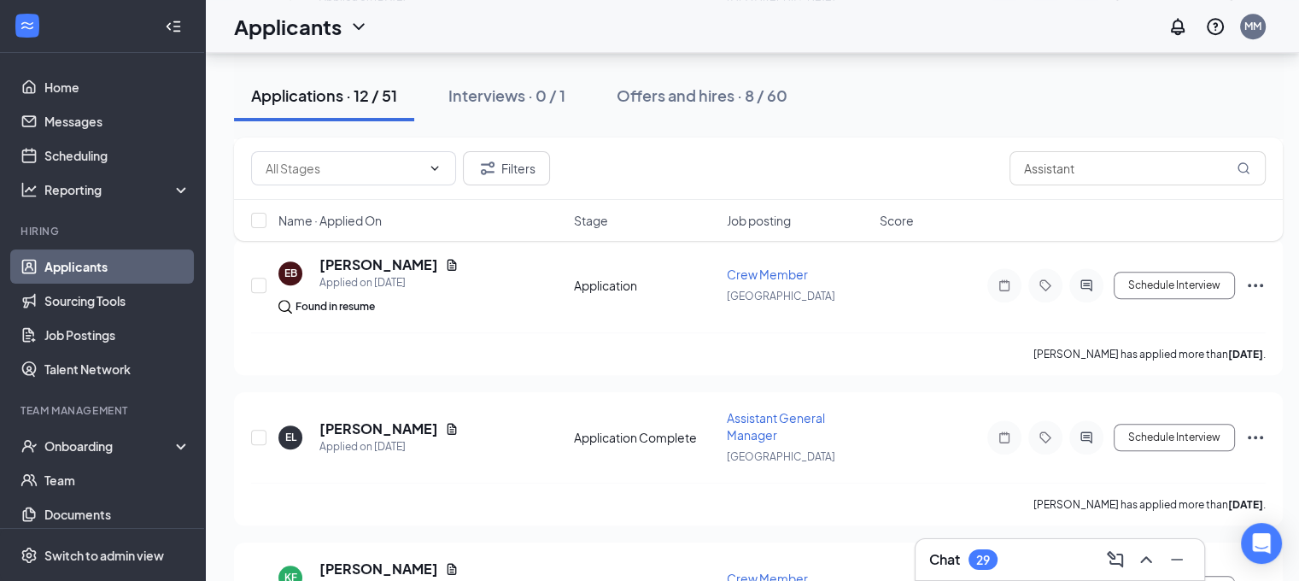
click at [429, 255] on div "Filters Assistant Name · Applied On Stage Job posting Score" at bounding box center [758, 198] width 1049 height 120
click at [422, 250] on div "Filters Assistant Name · Applied On Stage Job posting Score" at bounding box center [758, 198] width 1049 height 120
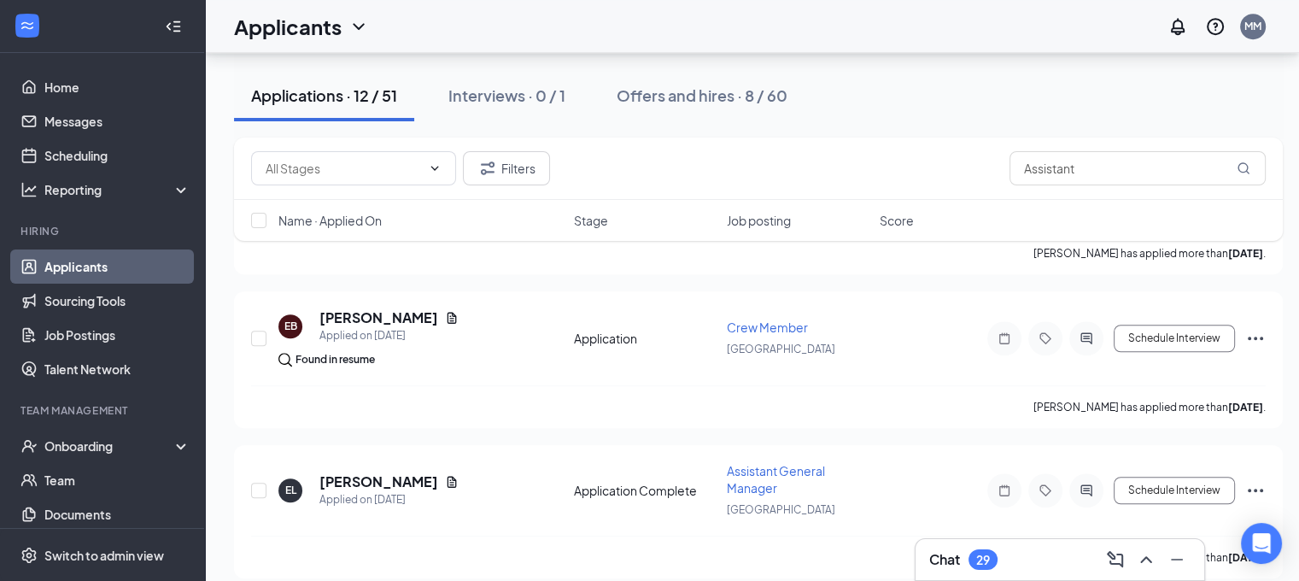
scroll to position [1230, 0]
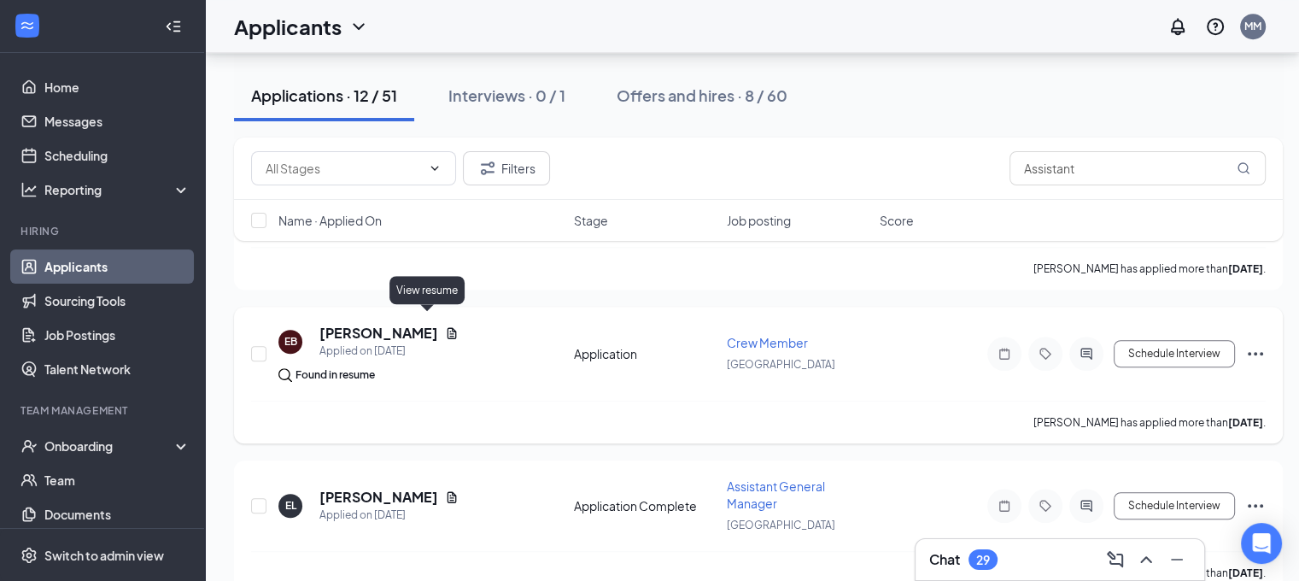
click at [445, 326] on icon "Document" at bounding box center [452, 333] width 14 height 14
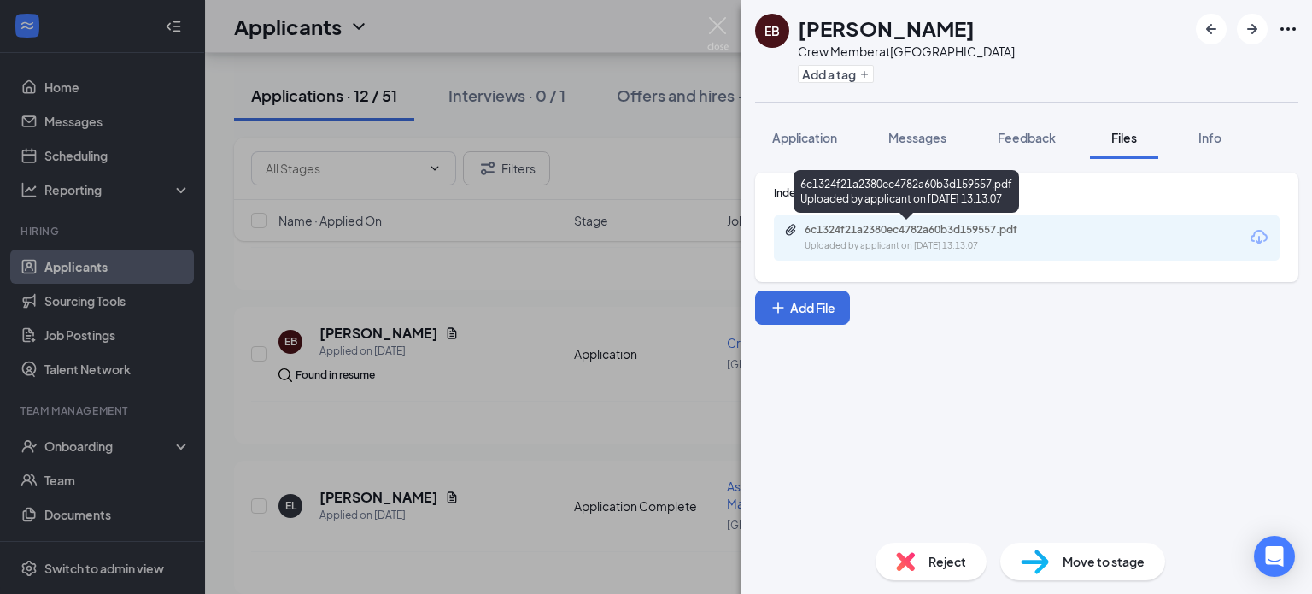
click at [973, 231] on div "6c1324f21a2380ec4782a60b3d159557.pdf" at bounding box center [924, 230] width 239 height 14
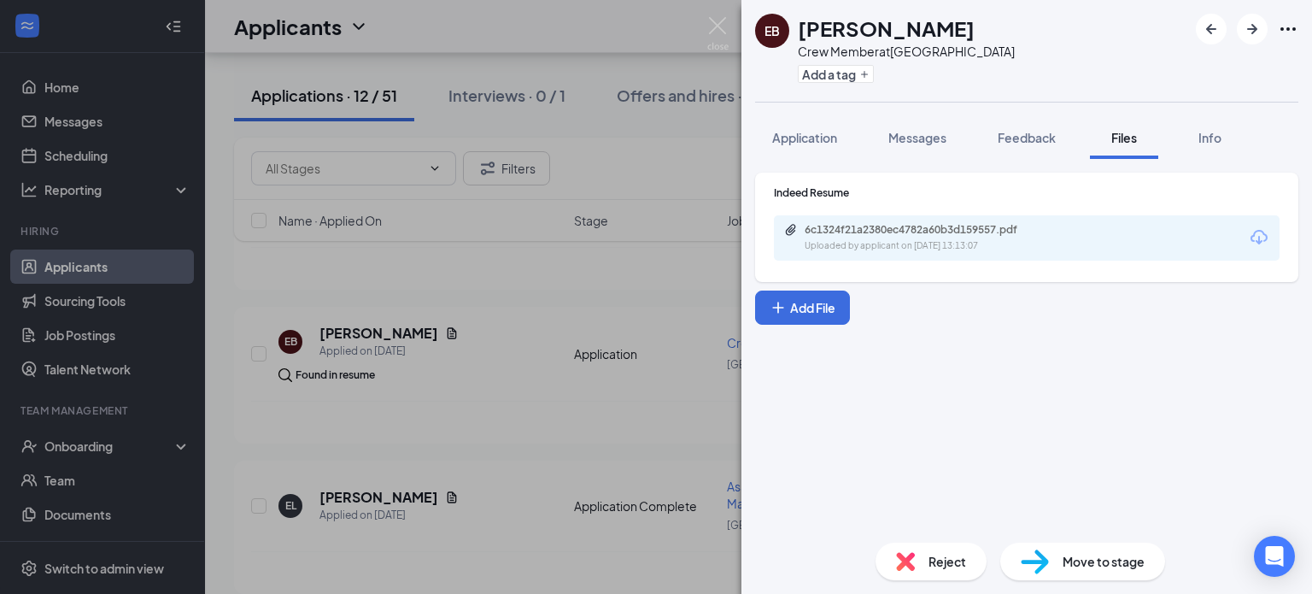
click at [553, 409] on div "EB [PERSON_NAME] Crew Member at [GEOGRAPHIC_DATA] Add a tag Application Message…" at bounding box center [656, 297] width 1312 height 594
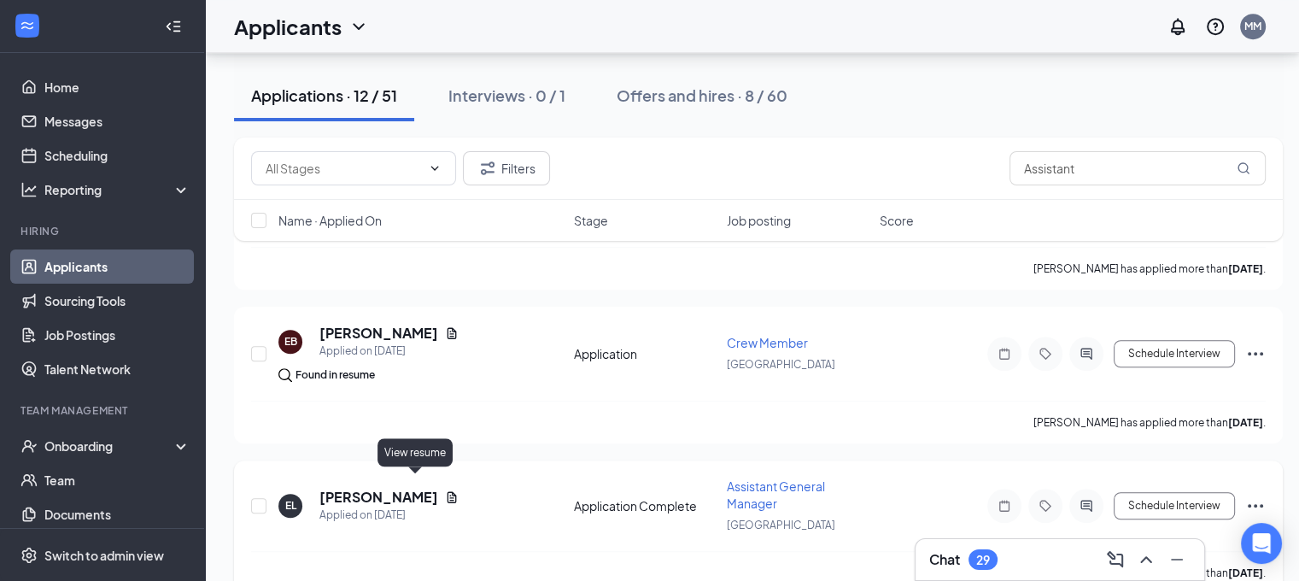
click at [448, 491] on icon "Document" at bounding box center [452, 496] width 9 height 11
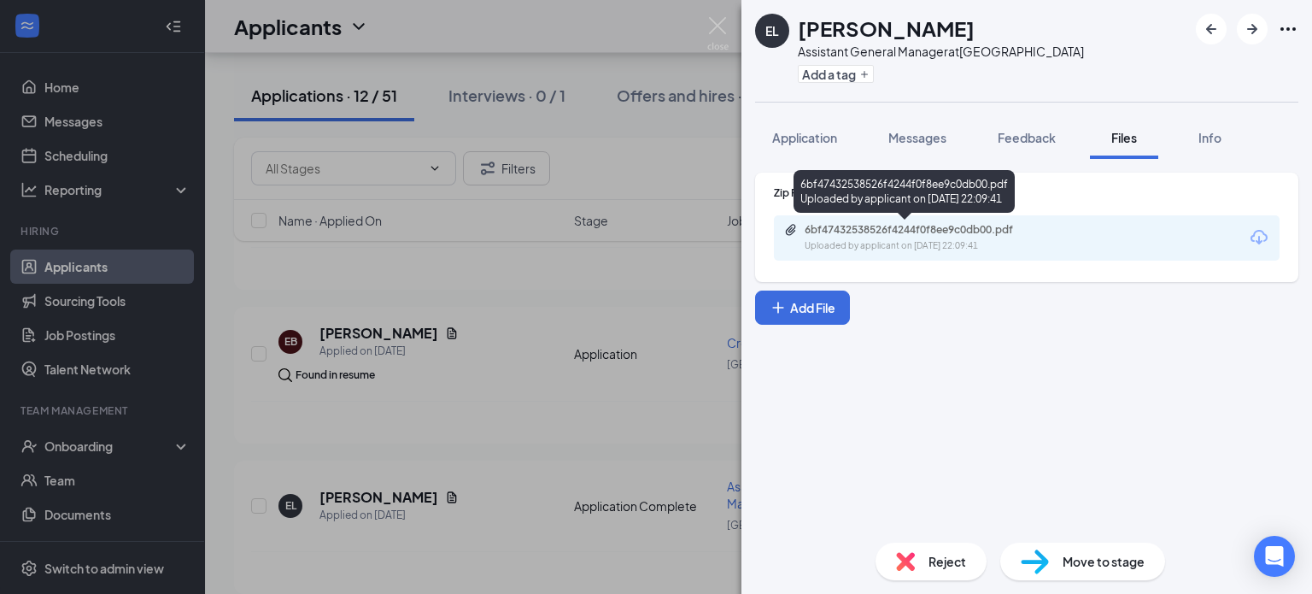
click at [926, 234] on div "6bf47432538526f4244f0f8ee9c0db00.pdf" at bounding box center [924, 230] width 239 height 14
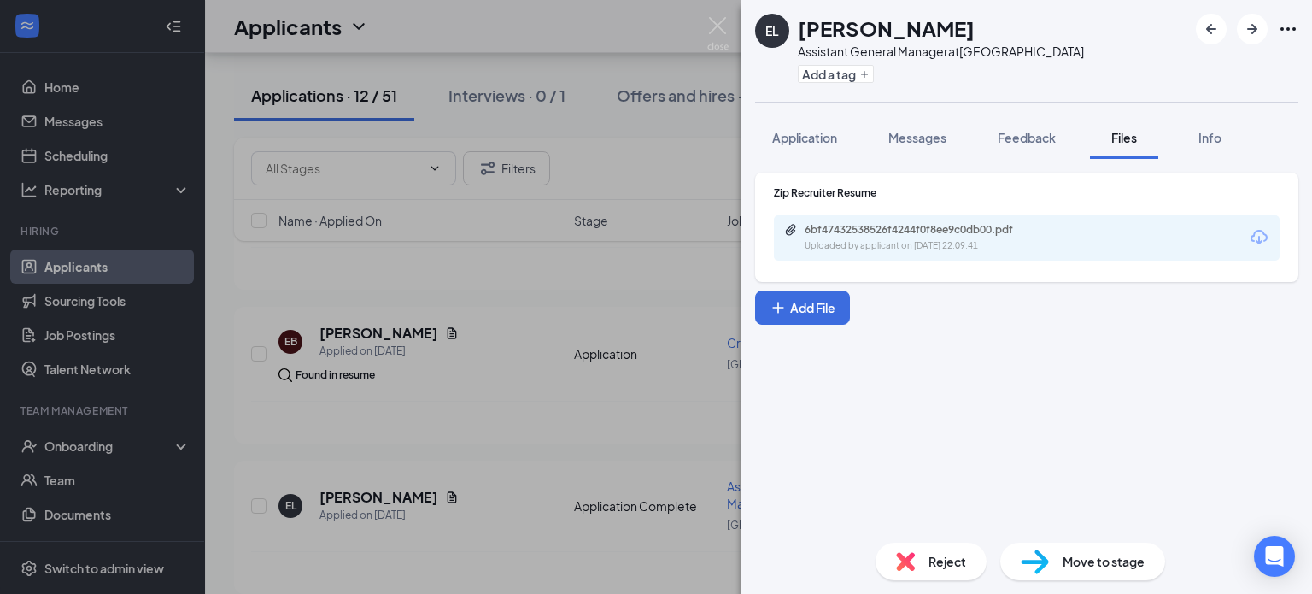
click at [647, 410] on div "EL [PERSON_NAME] Assistant General Manager at [GEOGRAPHIC_DATA] Add a tag Appli…" at bounding box center [656, 297] width 1312 height 594
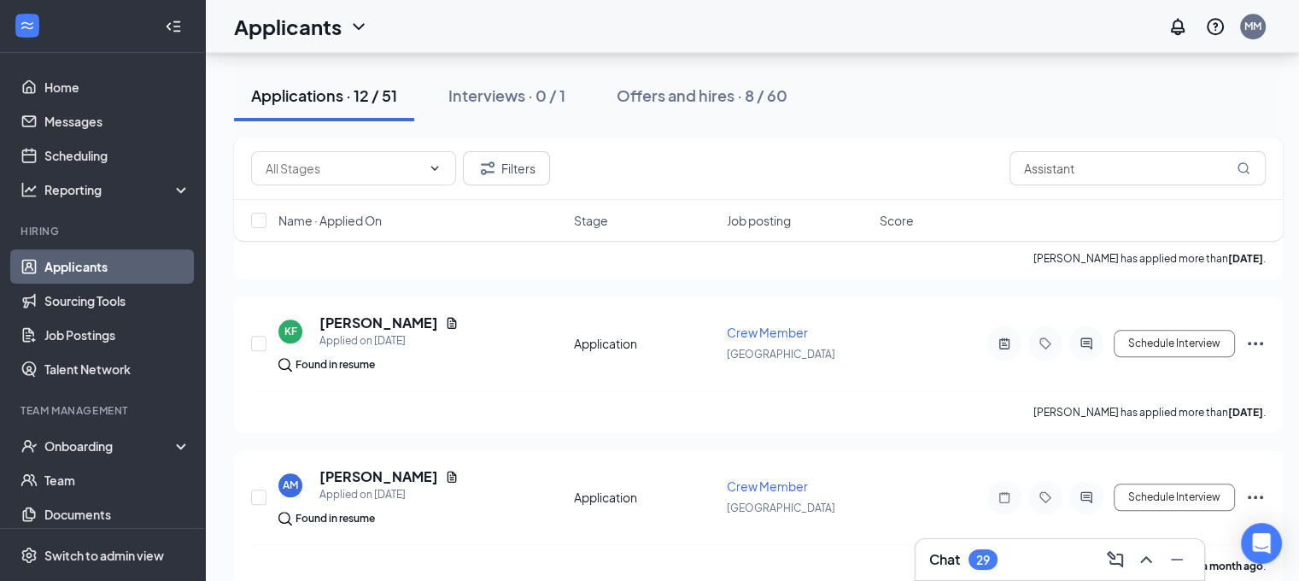
scroll to position [1556, 0]
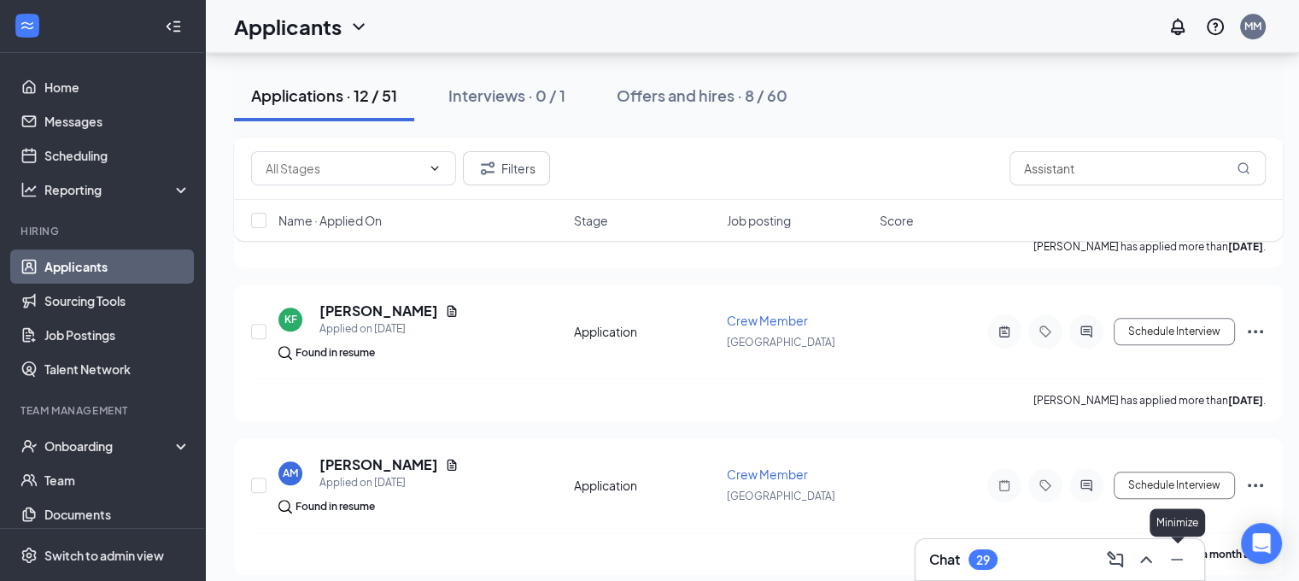
click at [1182, 559] on icon "Minimize" at bounding box center [1177, 560] width 12 height 2
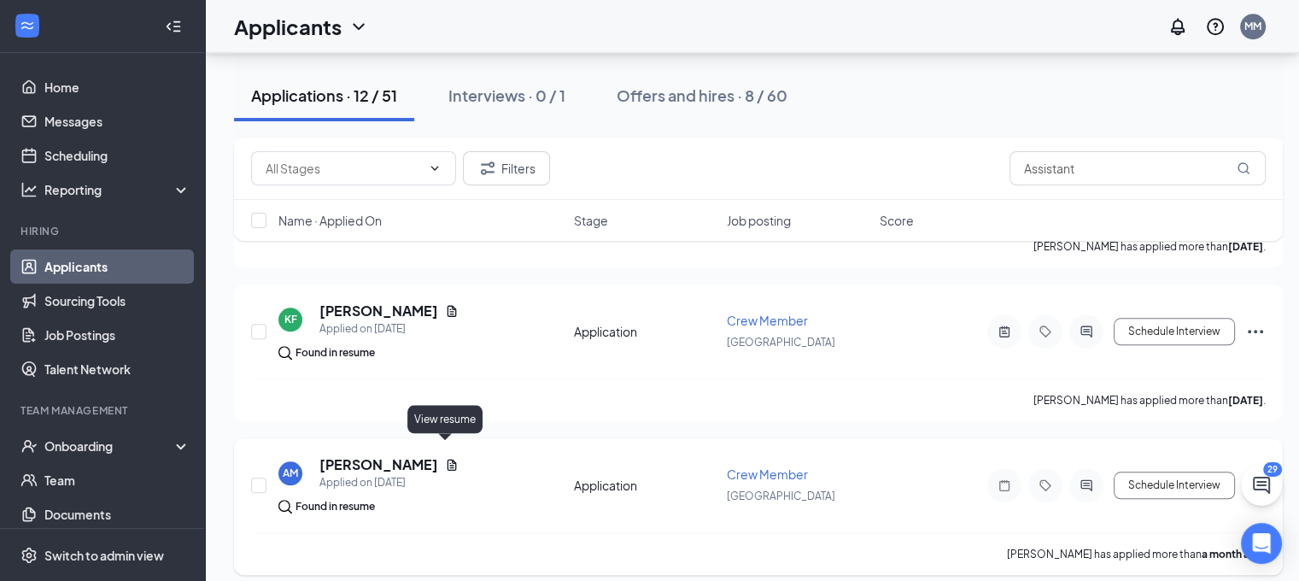
click at [445, 458] on icon "Document" at bounding box center [452, 465] width 14 height 14
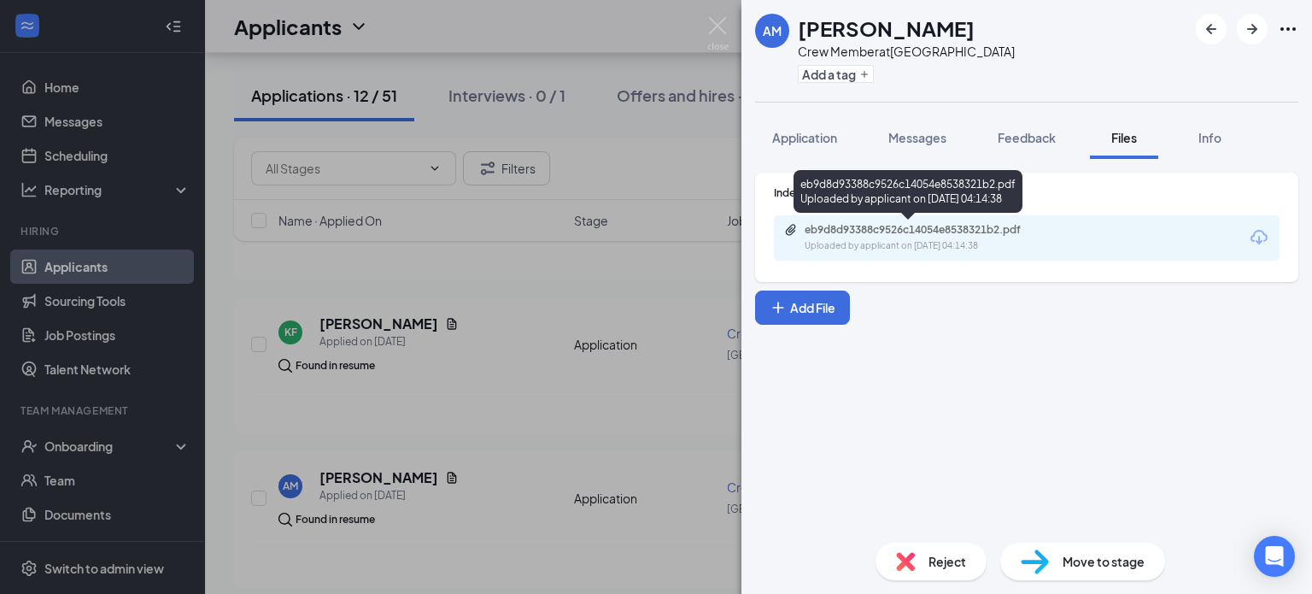
click at [851, 234] on div "eb9d8d93388c9526c14054e8538321b2.pdf" at bounding box center [924, 230] width 239 height 14
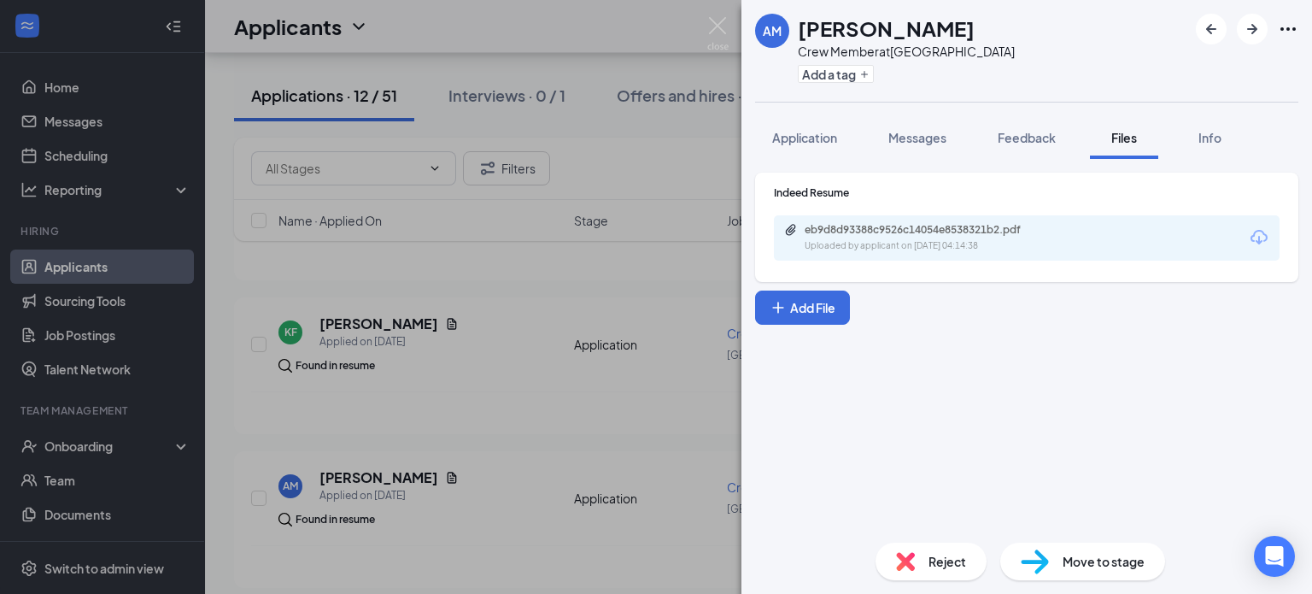
click at [699, 375] on div "AM [PERSON_NAME] Crew Member at [GEOGRAPHIC_DATA] Add a tag Application Message…" at bounding box center [656, 297] width 1312 height 594
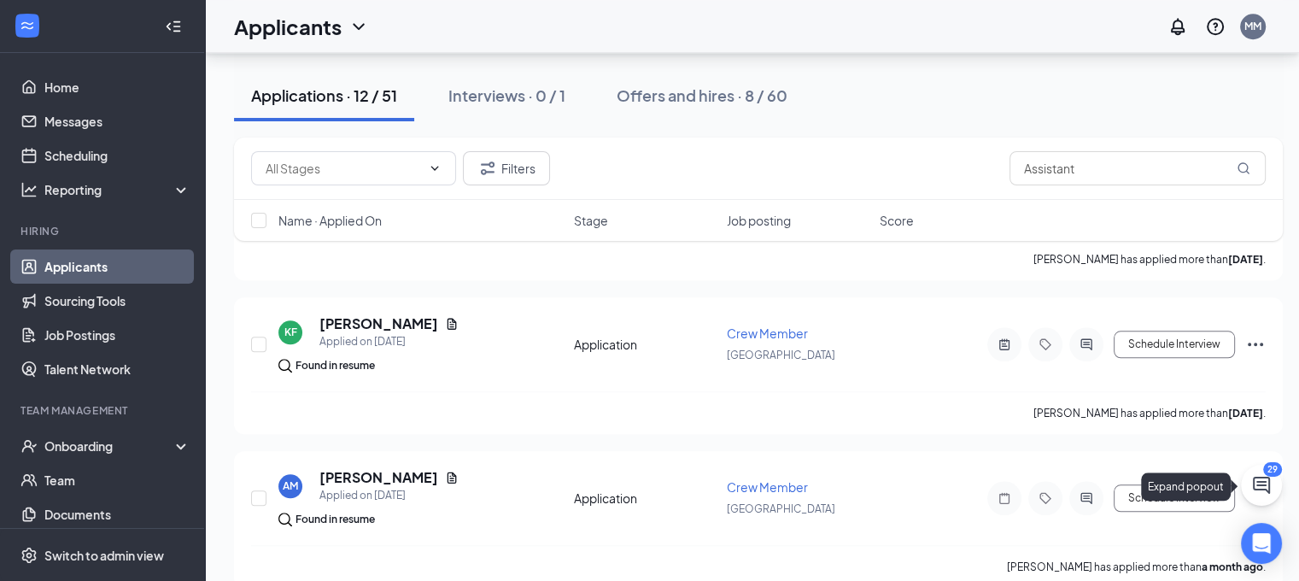
click at [1270, 496] on button at bounding box center [1261, 485] width 41 height 41
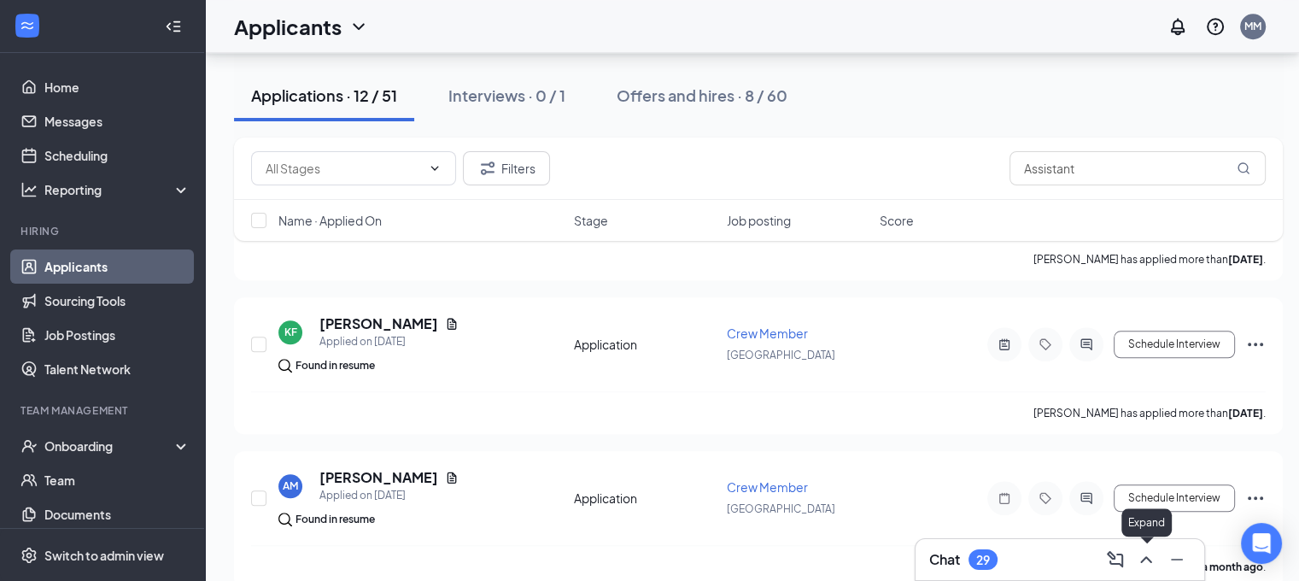
click at [1141, 559] on icon "ChevronUp" at bounding box center [1146, 559] width 21 height 21
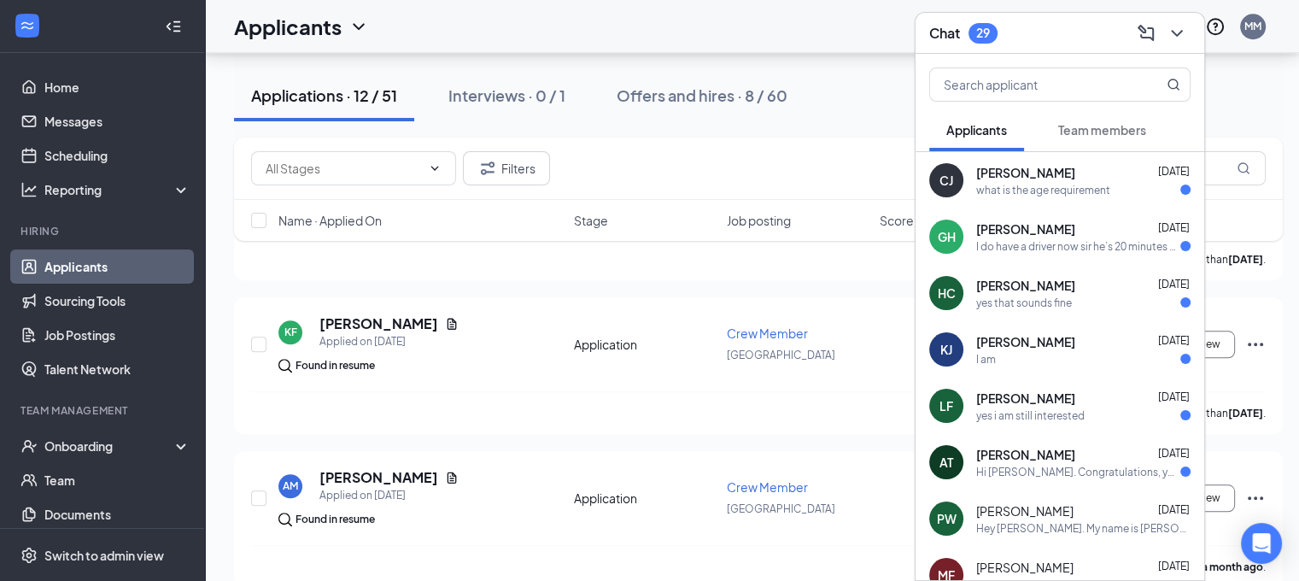
click at [1033, 228] on span "[PERSON_NAME]" at bounding box center [1025, 228] width 99 height 17
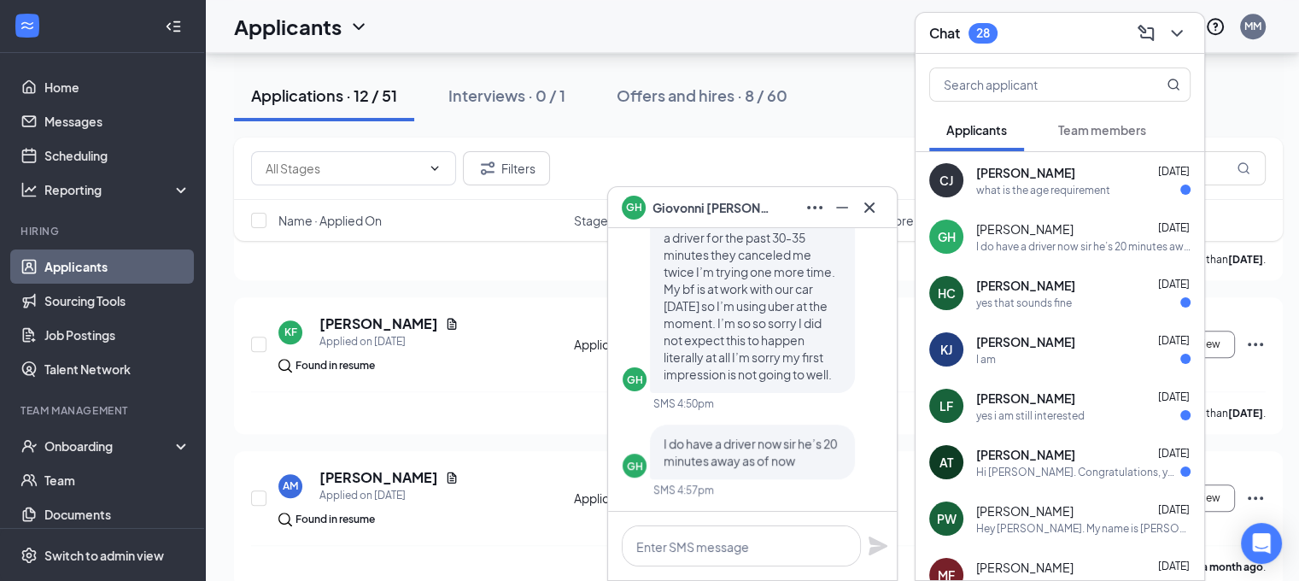
click at [868, 460] on div "GH I do have a driver now sir he’s 20 minutes away as of now" at bounding box center [753, 452] width 260 height 55
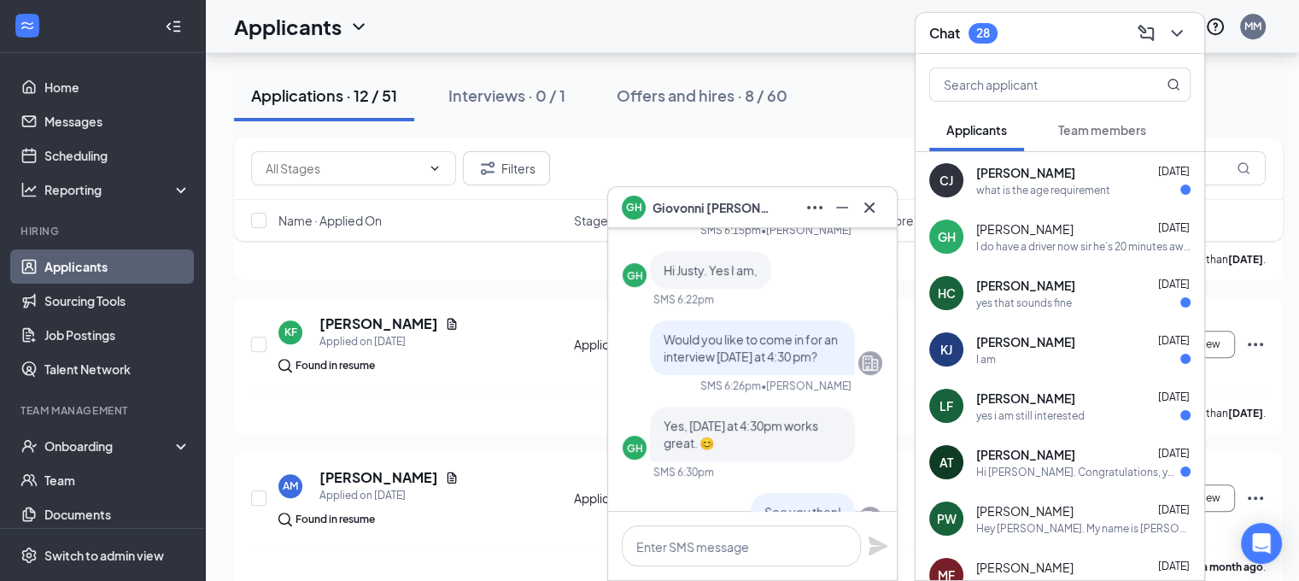
scroll to position [-413, 0]
click at [489, 314] on div "KF [PERSON_NAME] Applied on [DATE]" at bounding box center [420, 332] width 285 height 36
click at [516, 357] on div "Found in resume" at bounding box center [420, 365] width 285 height 17
click at [1189, 26] on div at bounding box center [1175, 33] width 31 height 27
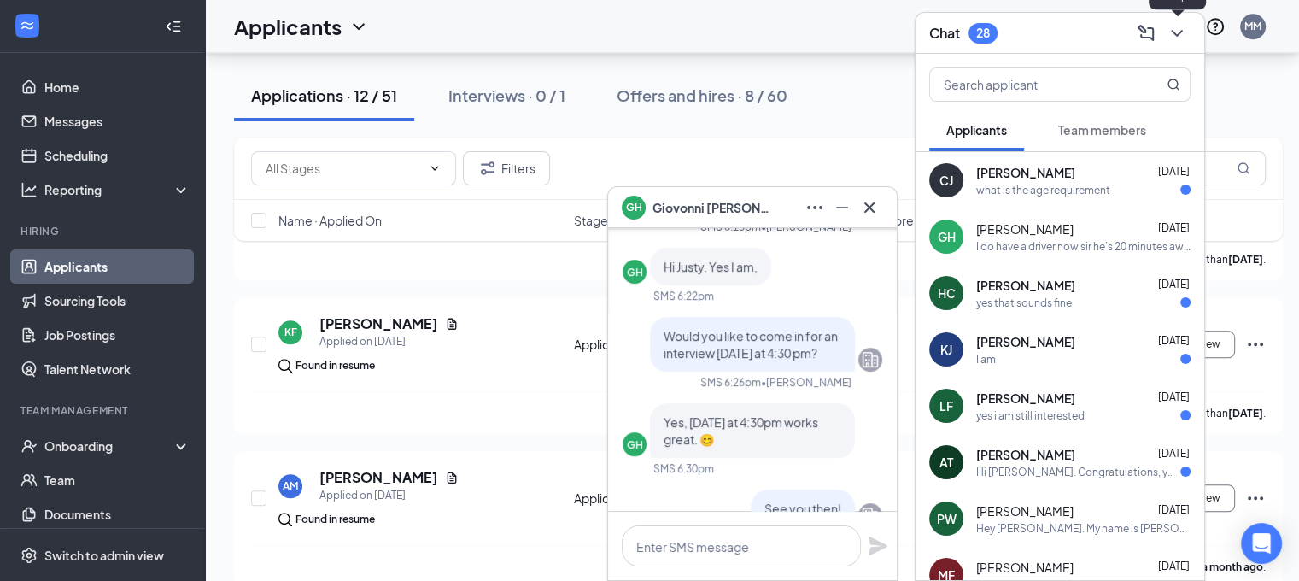
click at [1179, 38] on icon "ChevronDown" at bounding box center [1177, 33] width 21 height 21
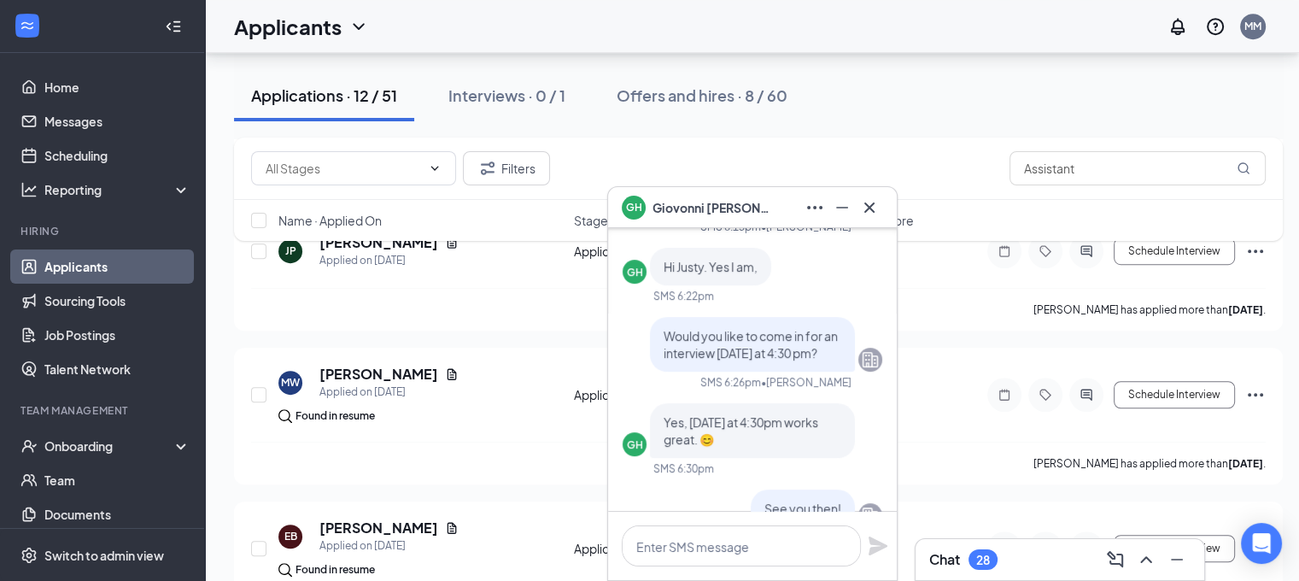
scroll to position [528, 0]
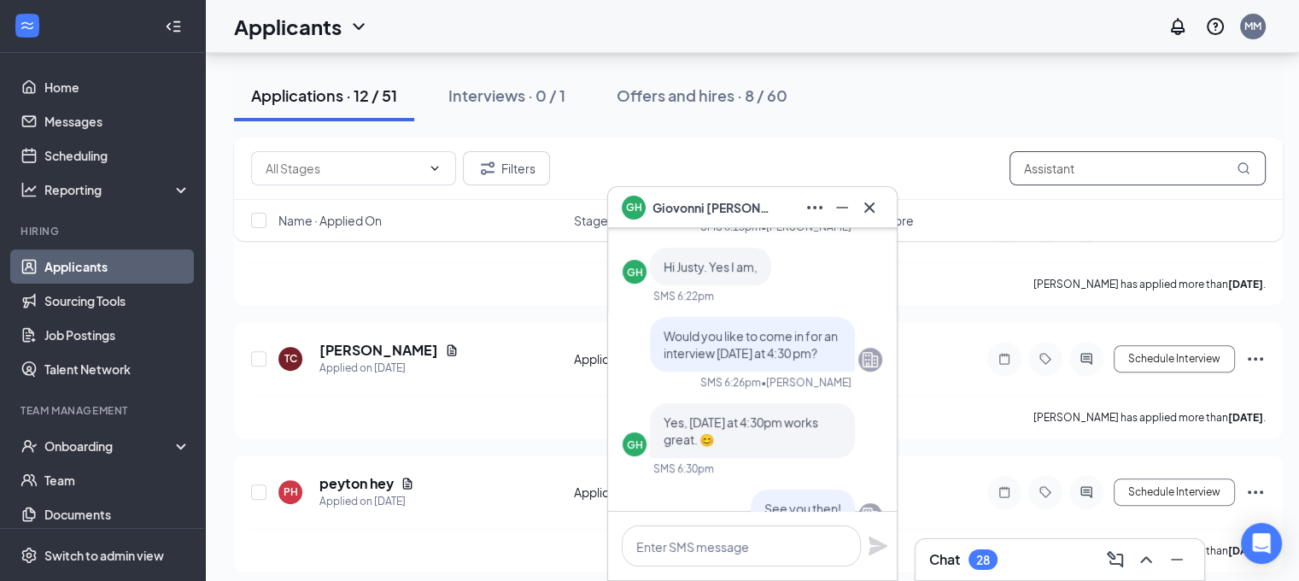
click at [1117, 170] on input "Assistant" at bounding box center [1138, 168] width 256 height 34
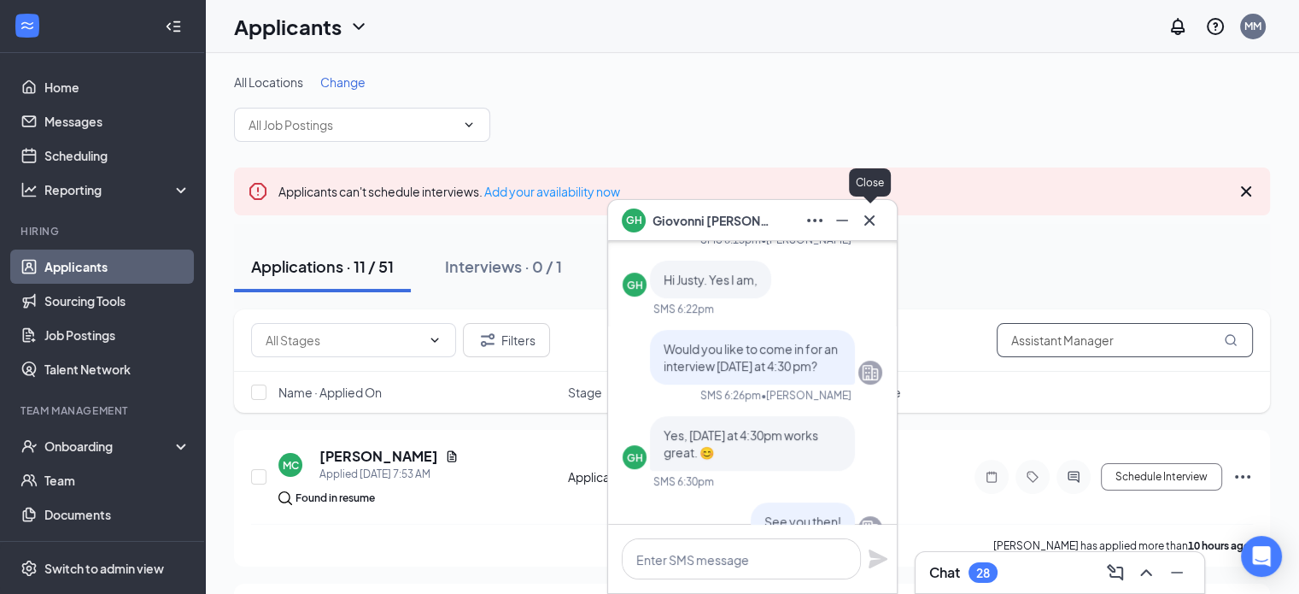
type input "Assistant Manager"
click at [872, 225] on icon "Cross" at bounding box center [869, 219] width 10 height 10
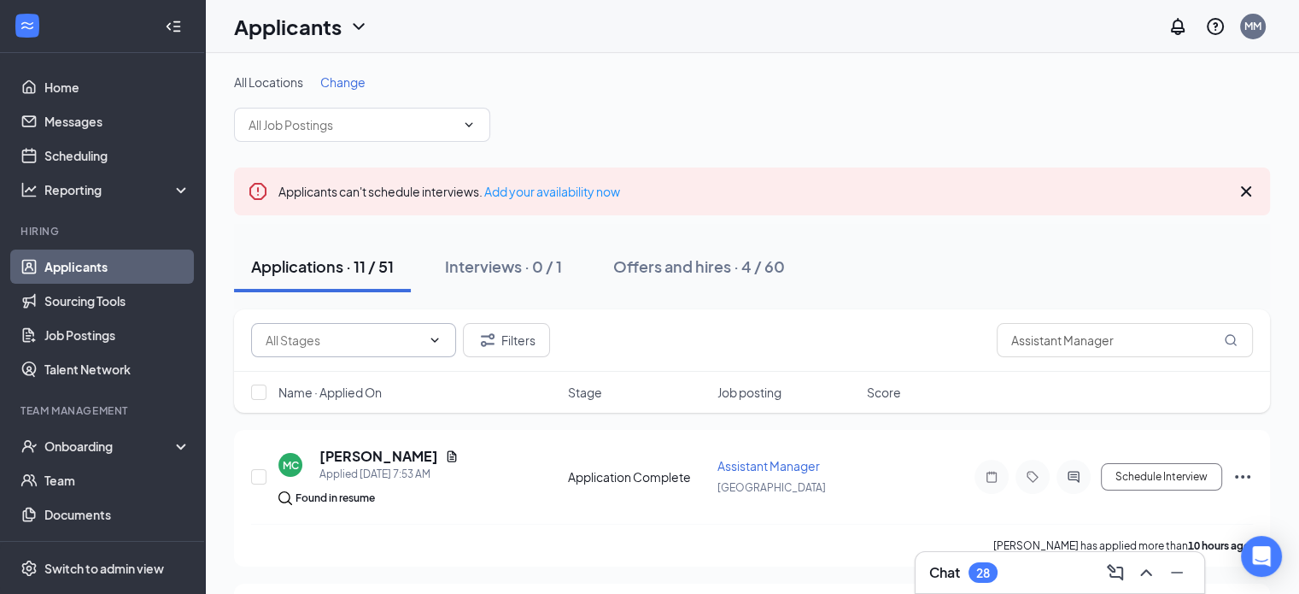
click at [436, 341] on icon "ChevronDown" at bounding box center [435, 339] width 8 height 4
click at [501, 343] on button "Filters" at bounding box center [506, 340] width 87 height 34
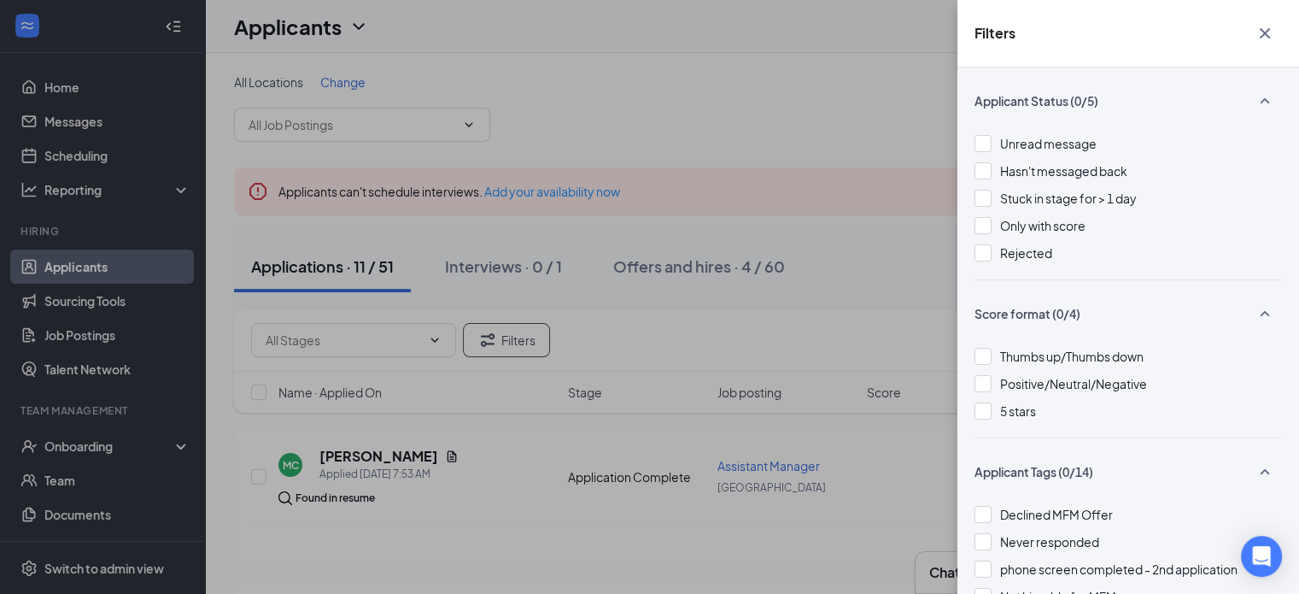
click at [426, 343] on div "Filters Applicant Status (0/5) Unread message Hasn't messaged back Stuck in sta…" at bounding box center [649, 297] width 1299 height 594
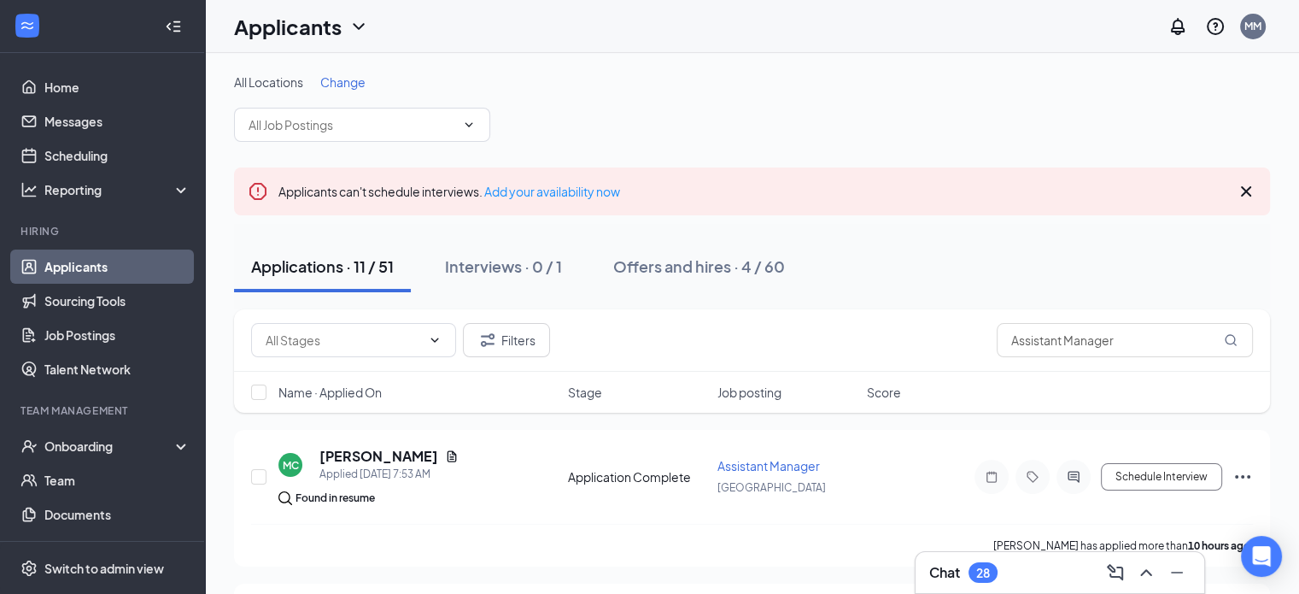
click at [428, 341] on icon "ChevronDown" at bounding box center [435, 340] width 14 height 14
click at [470, 127] on icon "ChevronDown" at bounding box center [469, 125] width 14 height 14
click at [357, 80] on span "Change" at bounding box center [342, 81] width 45 height 15
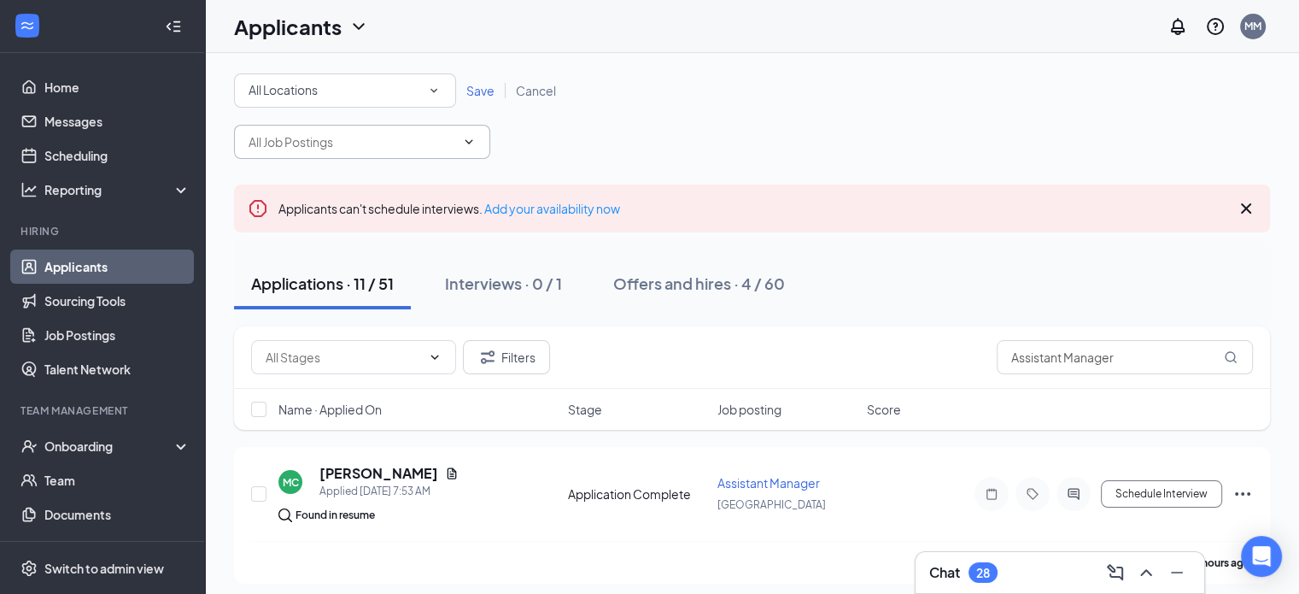
click at [470, 138] on icon "ChevronDown" at bounding box center [469, 142] width 14 height 14
click at [484, 97] on span "Save" at bounding box center [480, 90] width 28 height 15
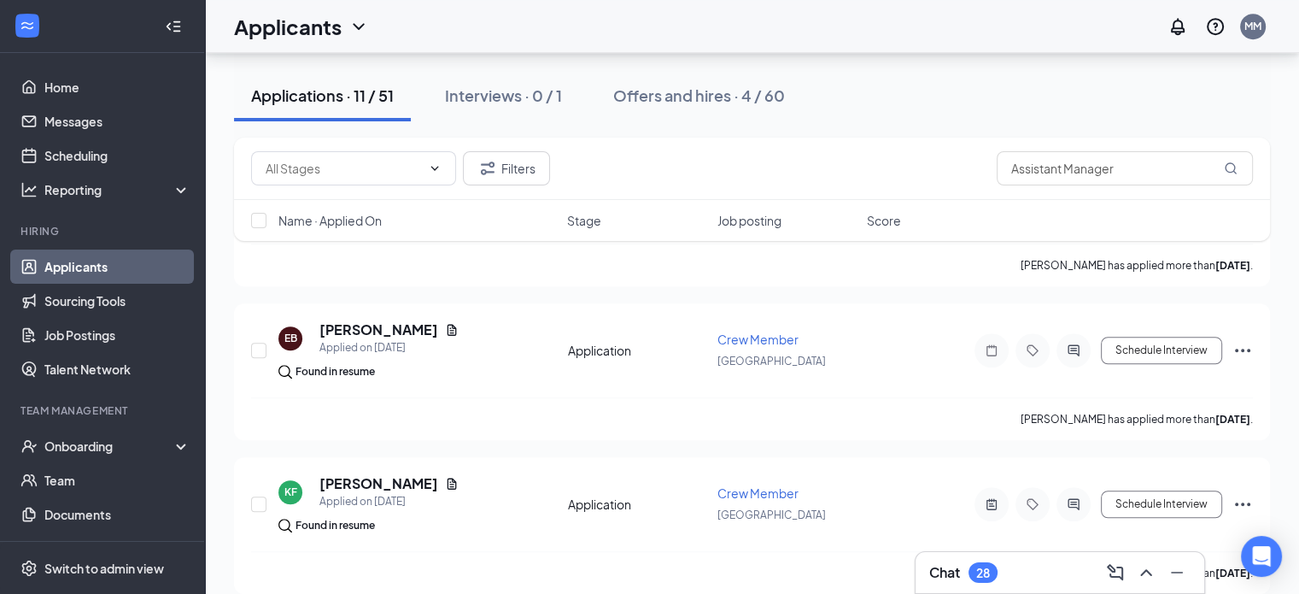
scroll to position [1219, 0]
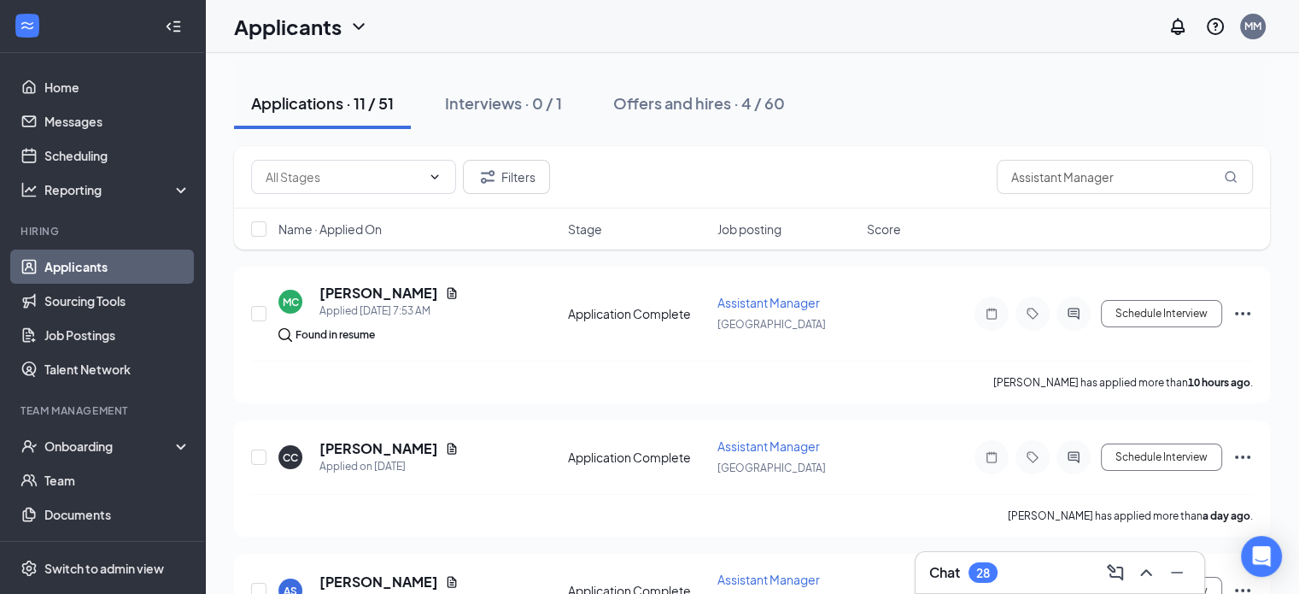
scroll to position [0, 0]
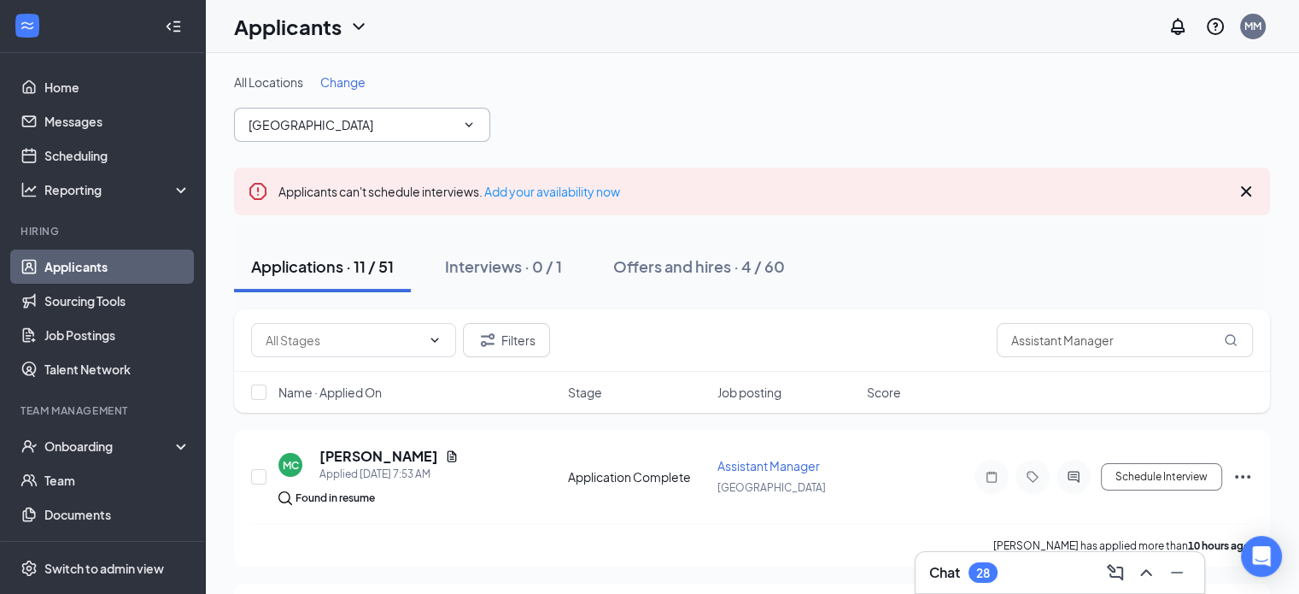
click at [464, 126] on icon "ChevronDown" at bounding box center [469, 125] width 14 height 14
type input "[GEOGRAPHIC_DATA]"
click at [338, 85] on span "Change" at bounding box center [342, 81] width 45 height 15
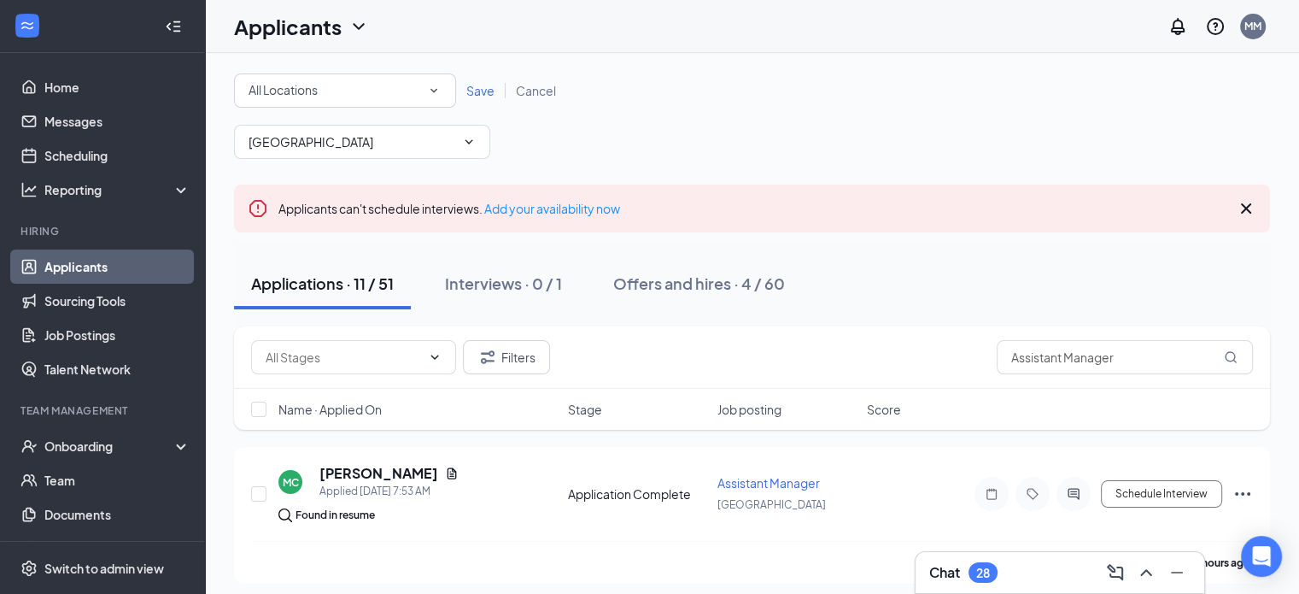
click at [483, 86] on span "Save" at bounding box center [480, 90] width 28 height 15
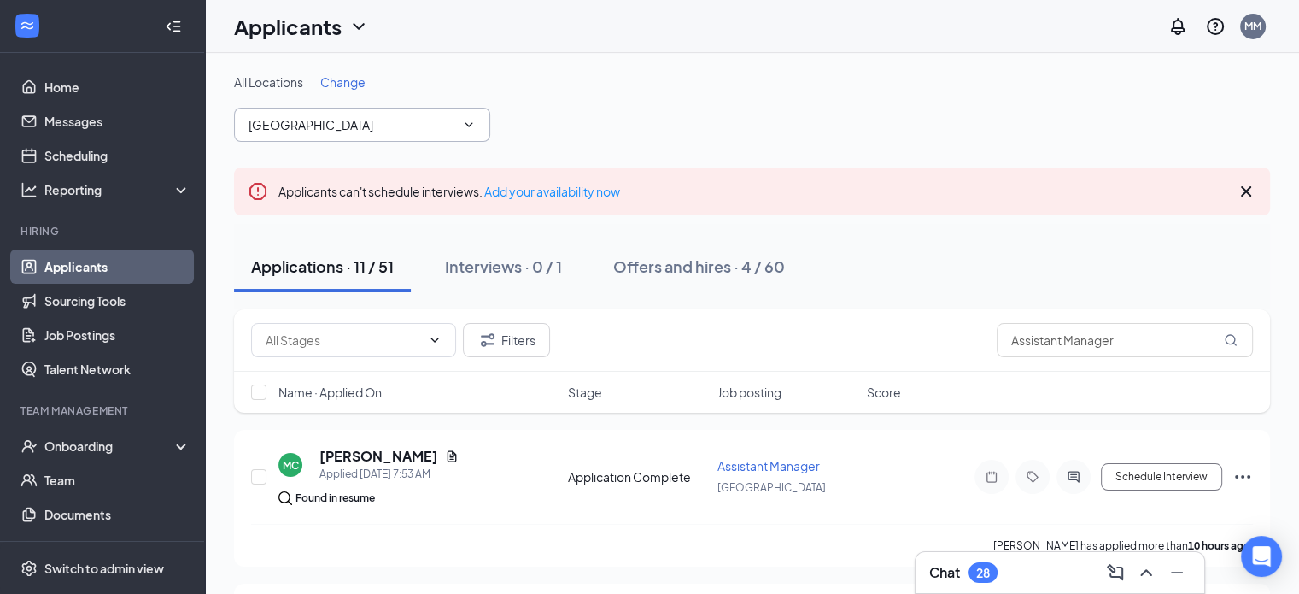
click at [390, 132] on input "[GEOGRAPHIC_DATA]" at bounding box center [352, 124] width 207 height 19
click at [375, 128] on input "[GEOGRAPHIC_DATA]" at bounding box center [352, 124] width 207 height 19
click at [325, 347] on input "text" at bounding box center [343, 340] width 155 height 19
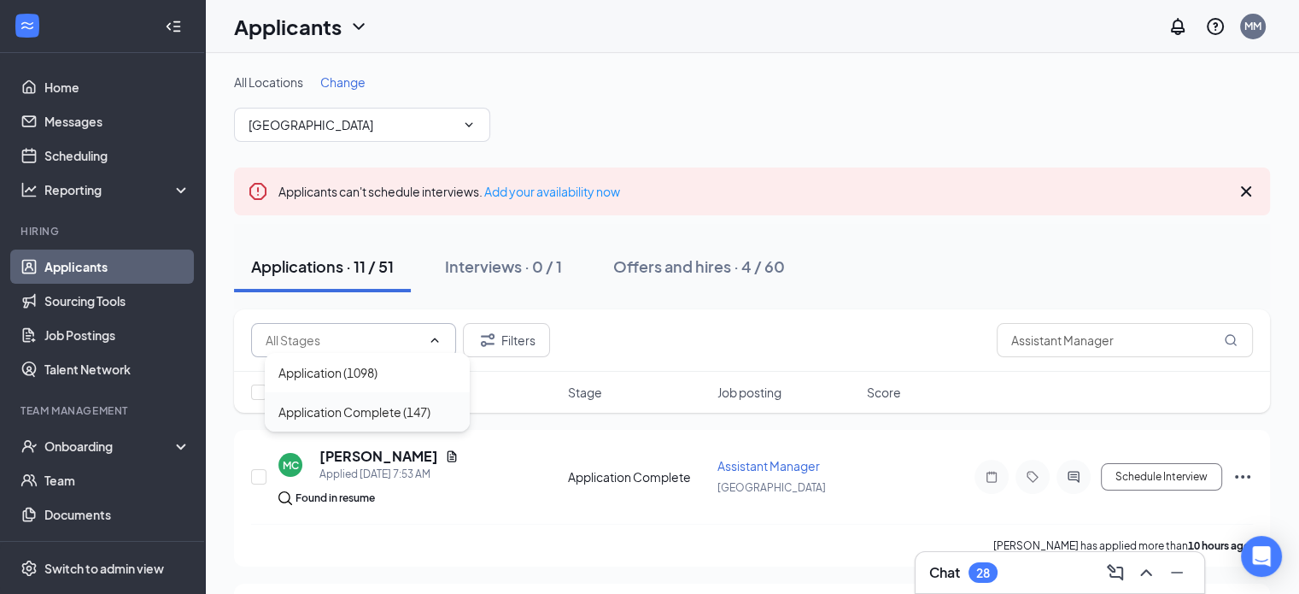
click at [393, 413] on div "Application Complete (147)" at bounding box center [354, 411] width 152 height 19
type input "Application Complete (147)"
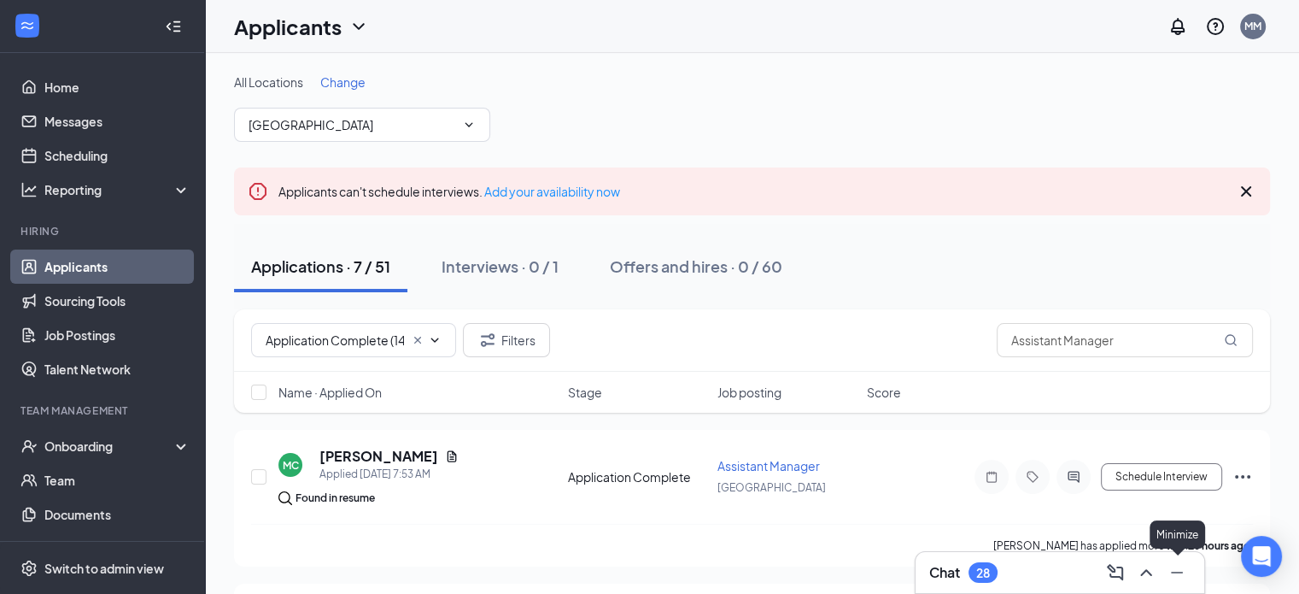
click at [1176, 571] on icon "Minimize" at bounding box center [1177, 572] width 21 height 21
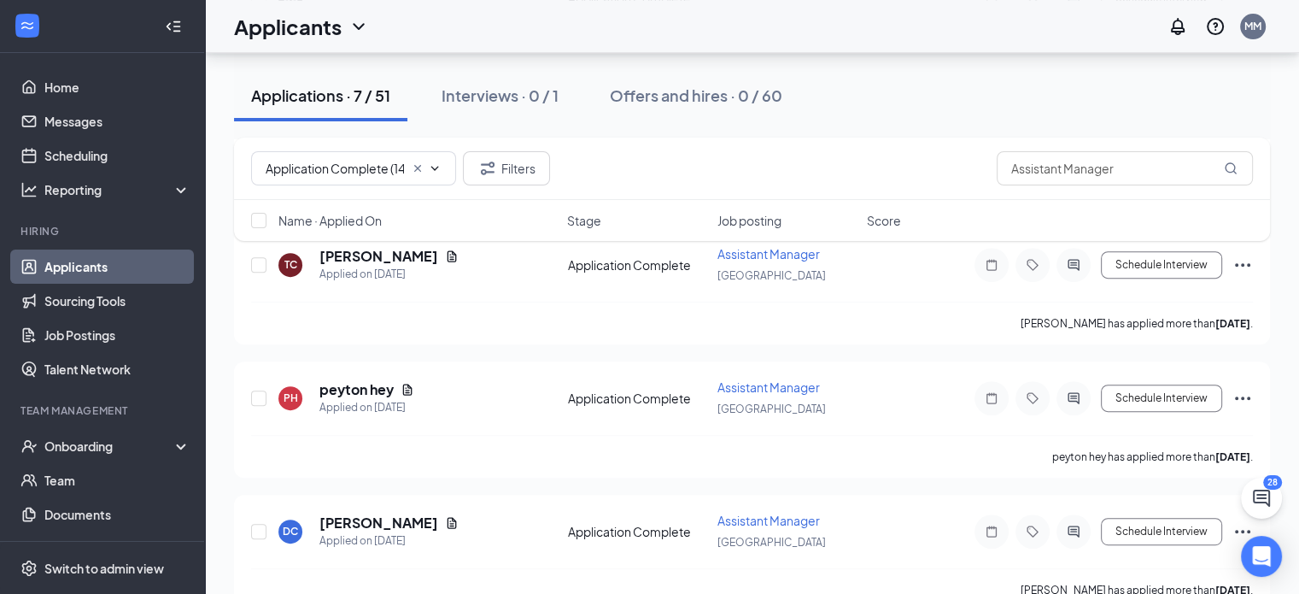
scroll to position [780, 0]
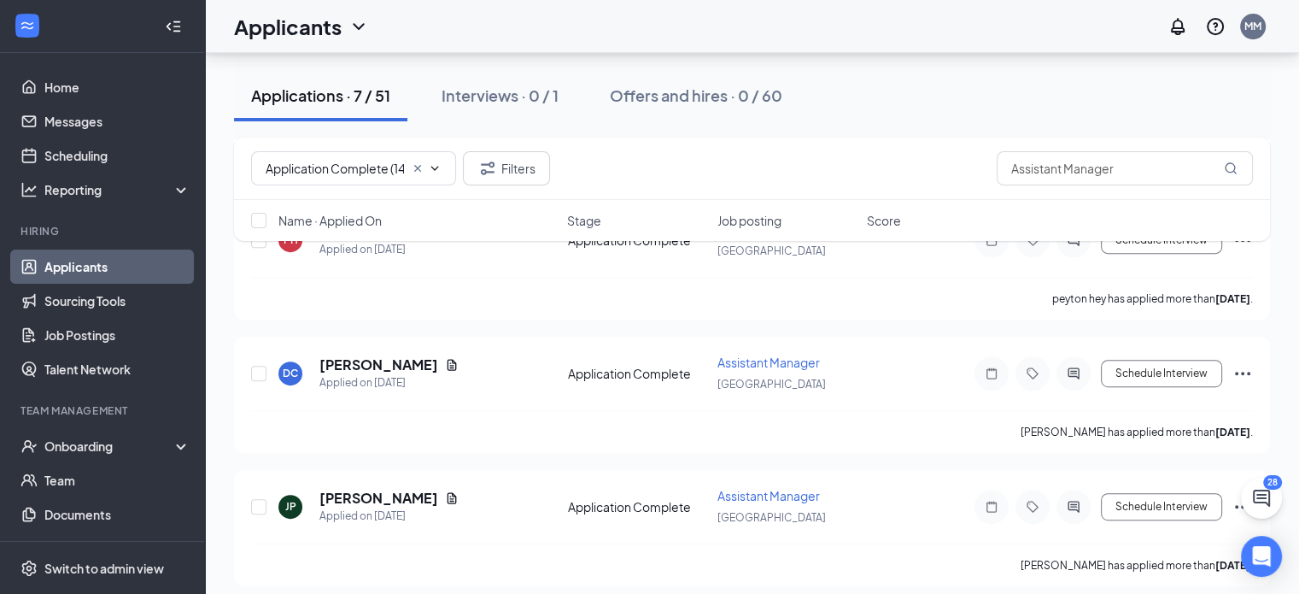
click at [390, 95] on div "Applications · 7 / 51" at bounding box center [320, 95] width 139 height 21
drag, startPoint x: 301, startPoint y: 115, endPoint x: 478, endPoint y: 101, distance: 178.3
click at [478, 101] on div "Applications · 11 / 51 Interviews · 0 / 1 Offers and hires · 4 / 60" at bounding box center [752, 95] width 1036 height 51
click at [718, 96] on div "Offers and hires · 4 / 60" at bounding box center [699, 95] width 172 height 21
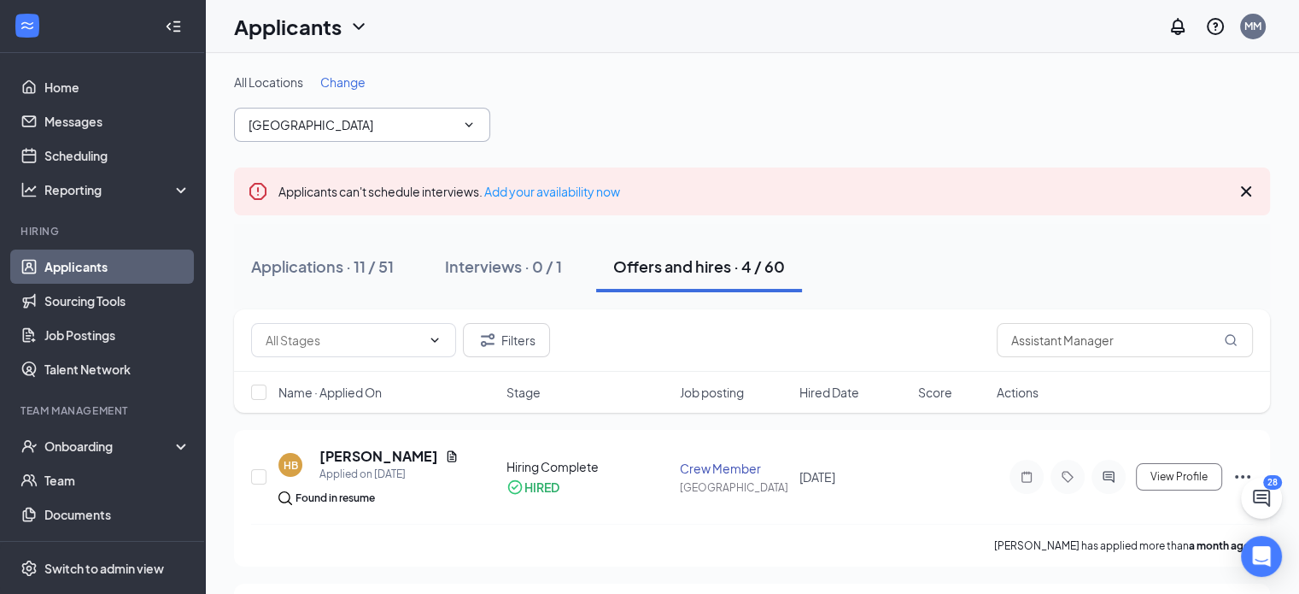
click at [297, 125] on input "[GEOGRAPHIC_DATA]" at bounding box center [352, 124] width 207 height 19
click at [318, 124] on input "[GEOGRAPHIC_DATA]" at bounding box center [352, 124] width 207 height 19
click at [841, 108] on div "All Locations Change [GEOGRAPHIC_DATA] No options" at bounding box center [752, 107] width 1036 height 68
click at [510, 323] on button "Filters" at bounding box center [506, 340] width 87 height 34
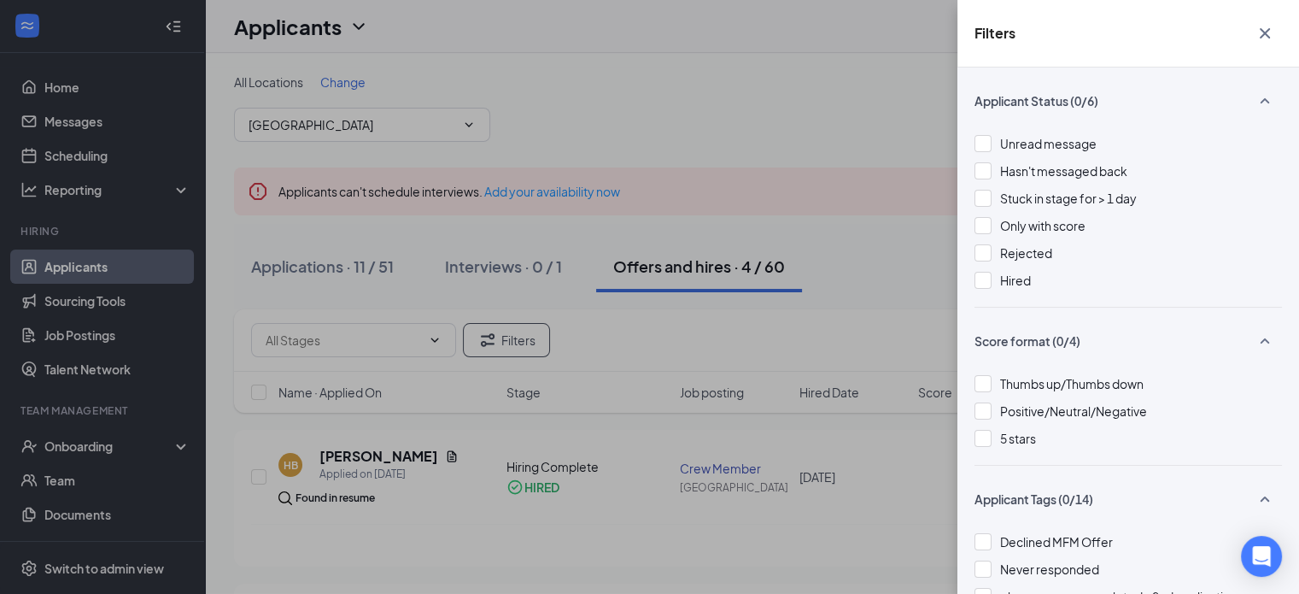
click at [667, 68] on div "Filters Applicant Status (0/6) Unread message Hasn't messaged back Stuck in sta…" at bounding box center [649, 297] width 1299 height 594
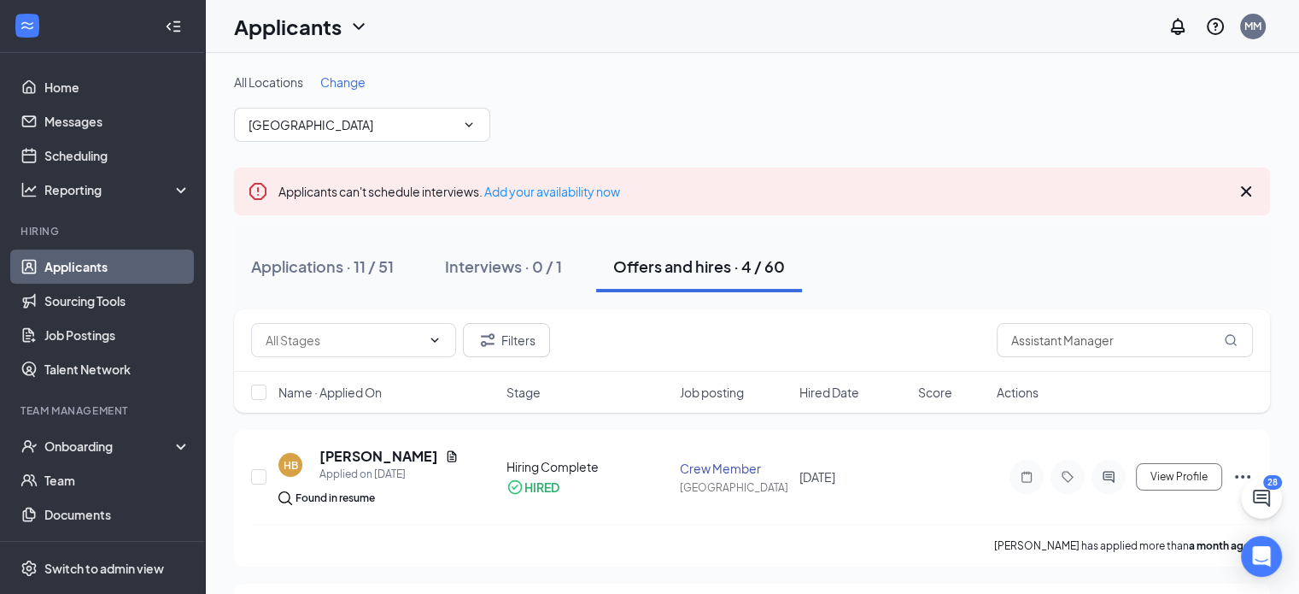
click at [349, 83] on span "Change" at bounding box center [342, 81] width 45 height 15
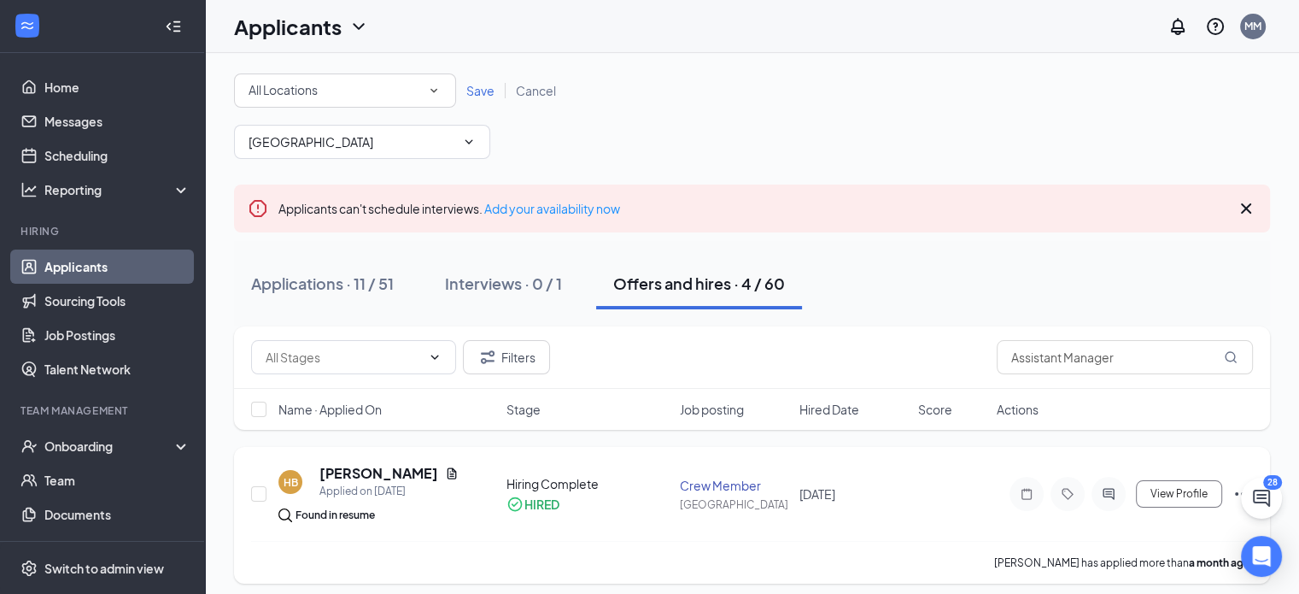
click at [872, 460] on div "HB [PERSON_NAME] Applied on [DATE] Found in resume Hiring Complete HIRED Crew M…" at bounding box center [752, 515] width 1036 height 137
click at [434, 358] on icon "ChevronDown" at bounding box center [435, 356] width 8 height 4
click at [325, 351] on input "text" at bounding box center [343, 357] width 155 height 19
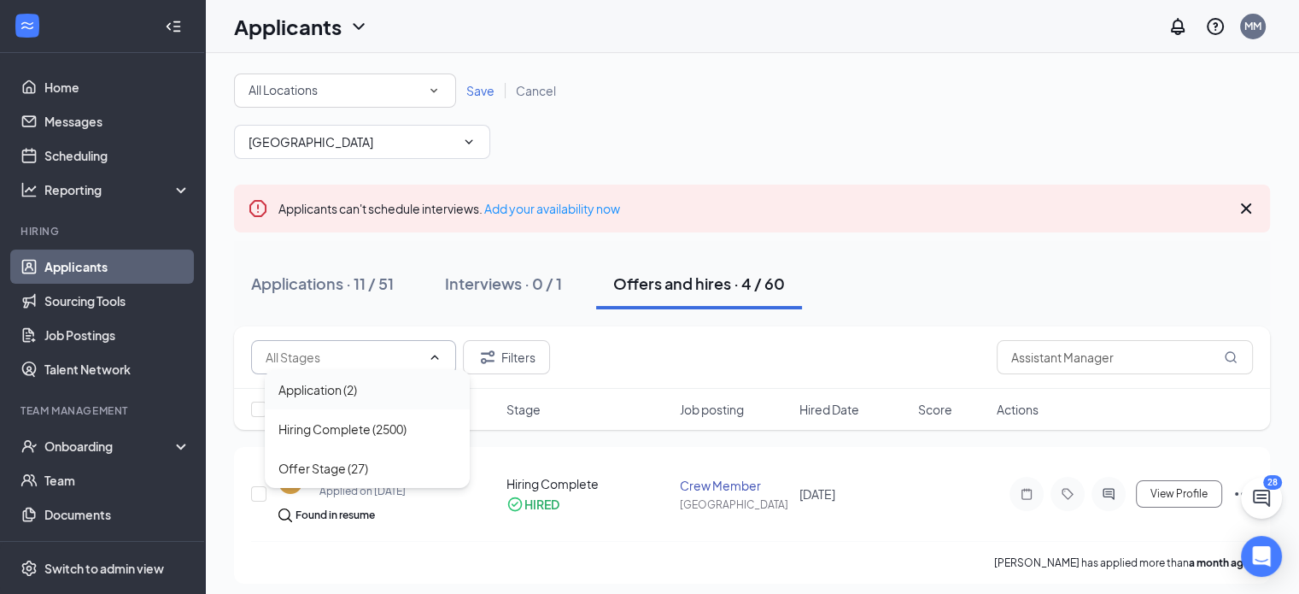
click at [314, 386] on div "Application (2)" at bounding box center [317, 389] width 79 height 19
type input "Application (2)"
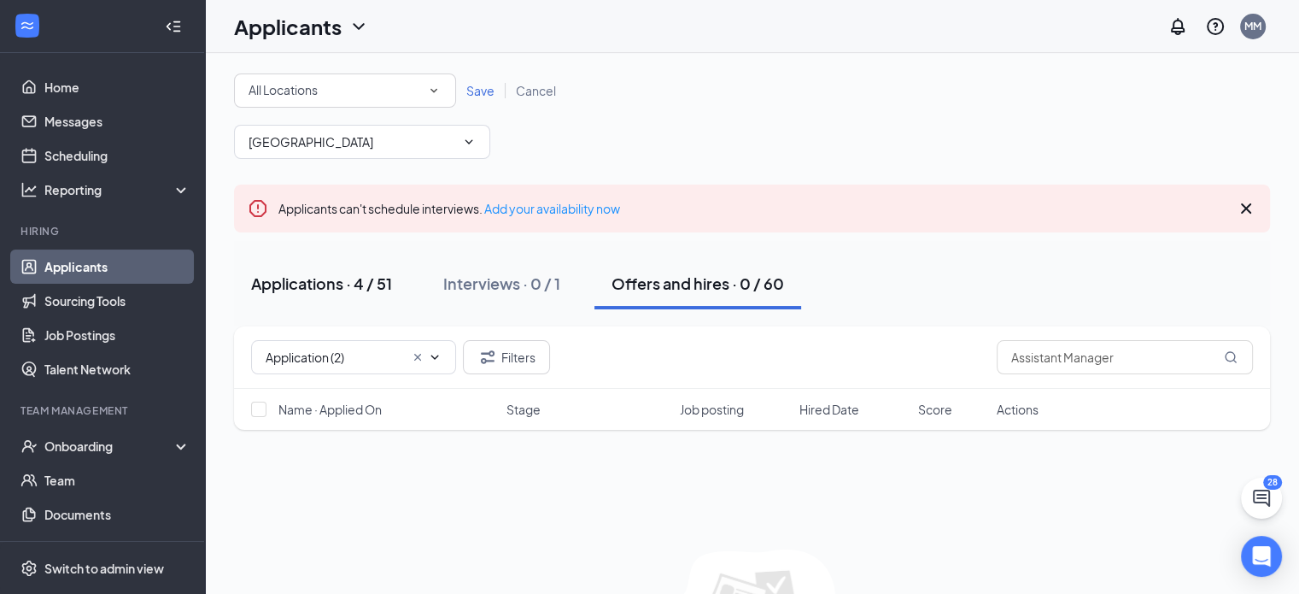
click at [368, 282] on div "Applications · 4 / 51" at bounding box center [321, 282] width 141 height 21
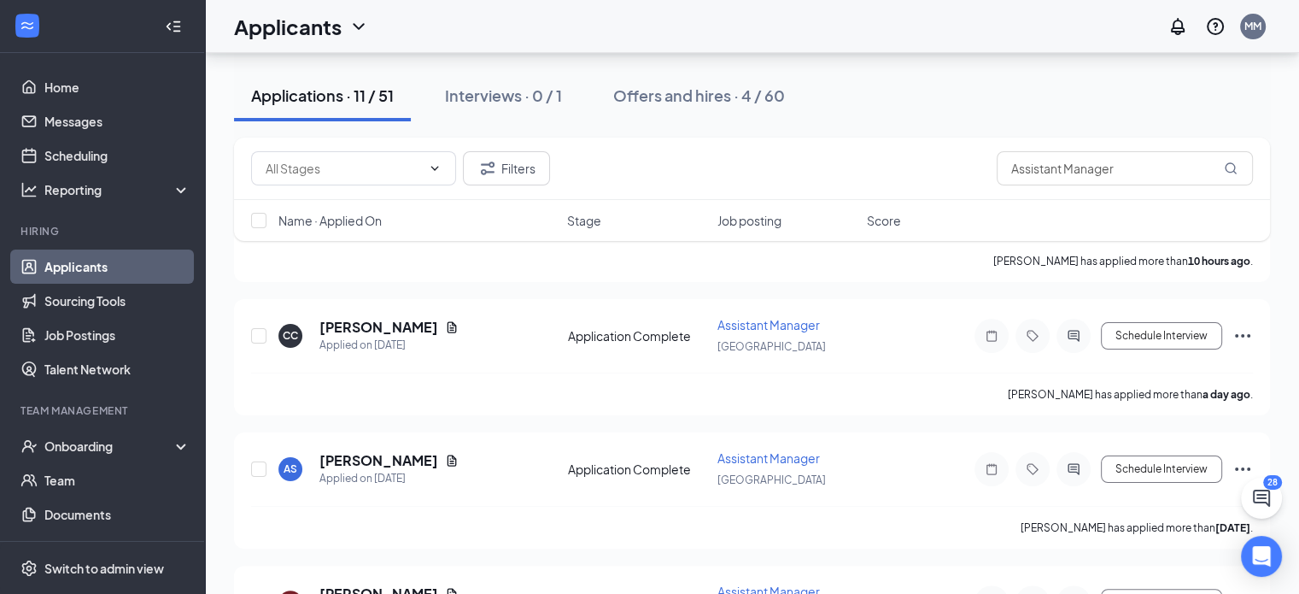
scroll to position [308, 0]
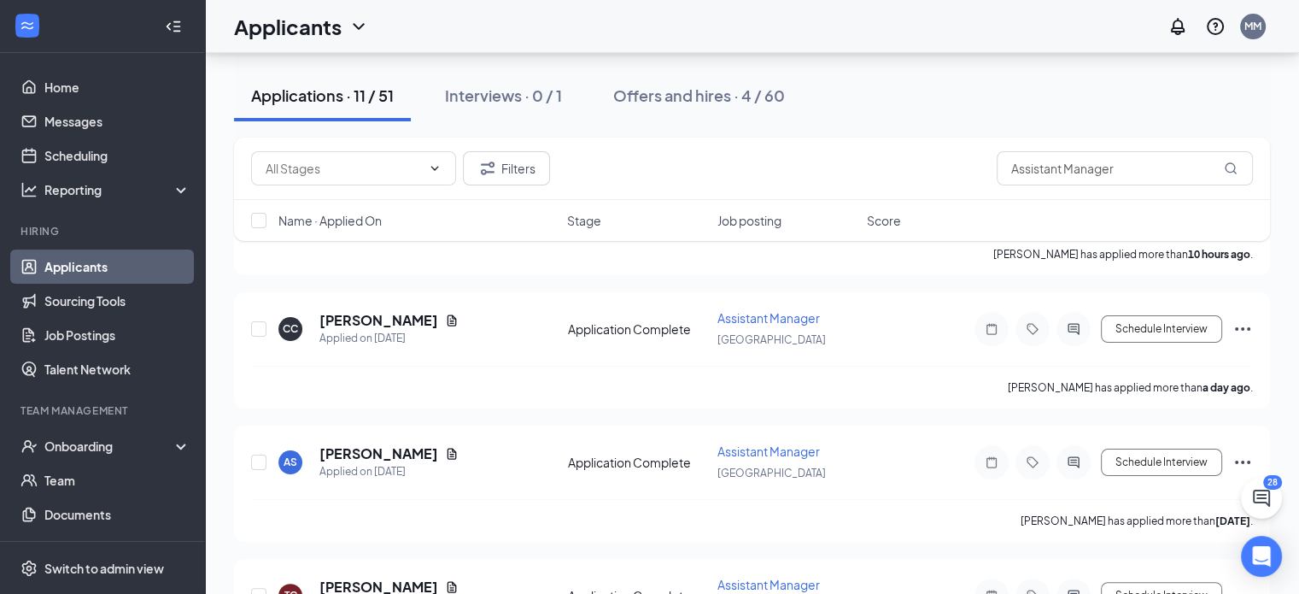
click at [1233, 239] on div "Name · Applied On Stage Job posting Score" at bounding box center [752, 220] width 1036 height 41
drag, startPoint x: 1233, startPoint y: 239, endPoint x: 1005, endPoint y: 107, distance: 263.0
click at [810, 81] on div "Applications · 11 / 51 Interviews · 0 / 1 Offers and hires · 4 / 60" at bounding box center [752, 95] width 1036 height 51
